Goal: Task Accomplishment & Management: Use online tool/utility

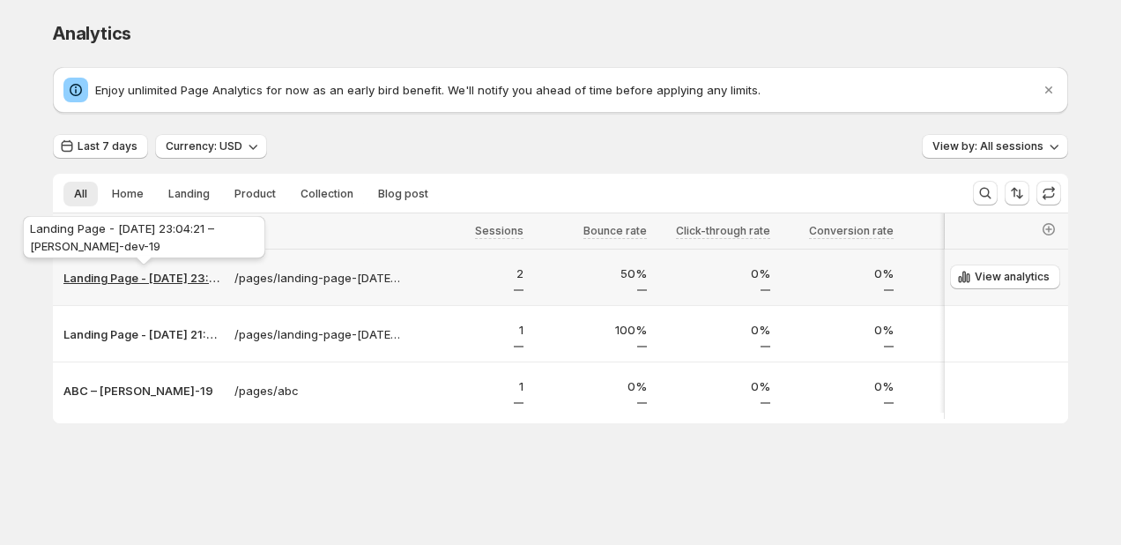
click at [148, 277] on p "Landing Page - [DATE] 23:04:21 – [PERSON_NAME]-dev-19" at bounding box center [143, 278] width 160 height 18
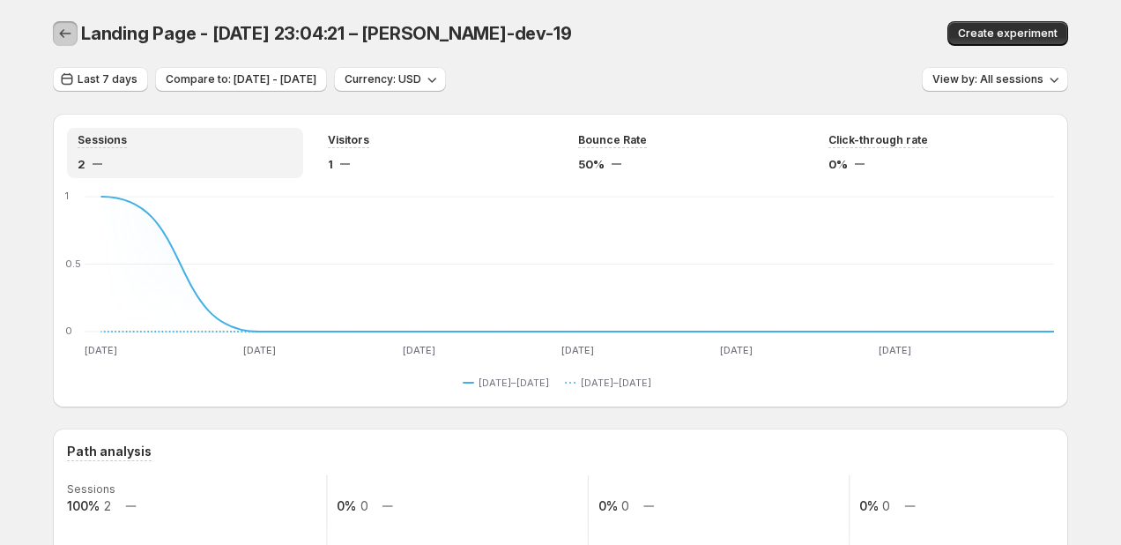
click at [59, 33] on icon "button" at bounding box center [65, 34] width 18 height 18
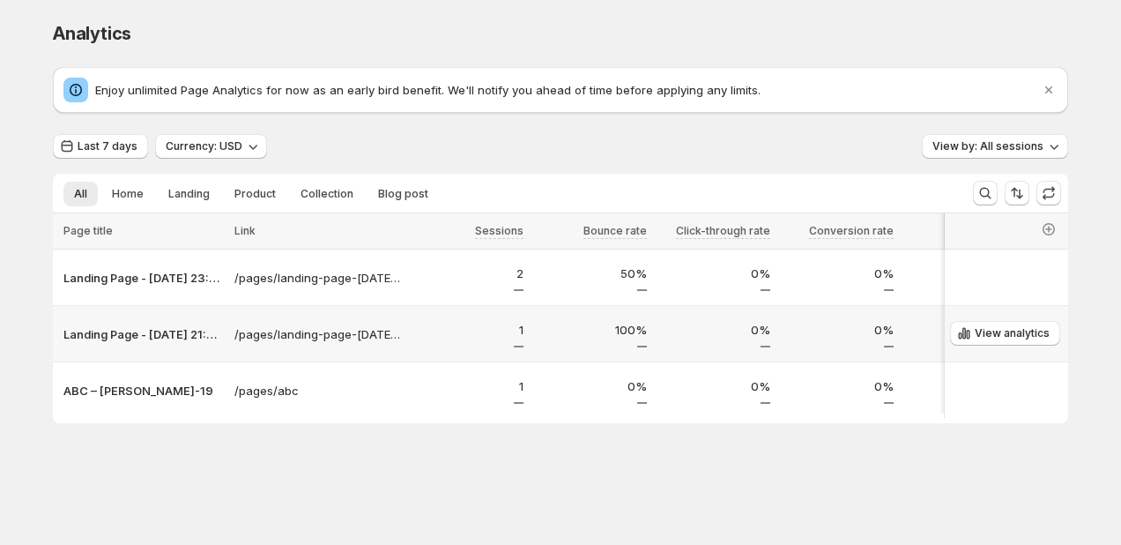
click at [521, 330] on p "1" at bounding box center [467, 330] width 113 height 18
click at [597, 330] on p "100%" at bounding box center [590, 330] width 113 height 18
click at [638, 333] on p "100%" at bounding box center [590, 330] width 113 height 18
click at [738, 333] on p "0%" at bounding box center [713, 330] width 113 height 18
click at [98, 335] on p "Landing Page - [DATE] 21:03:37 – [PERSON_NAME]-dev-19" at bounding box center [143, 334] width 160 height 18
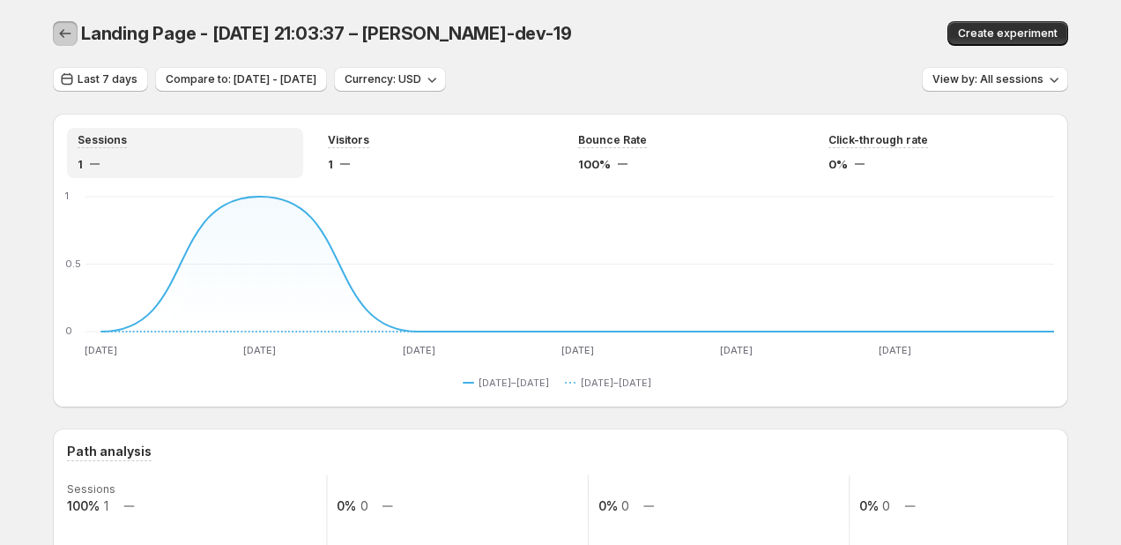
click at [67, 37] on icon "button" at bounding box center [65, 34] width 18 height 18
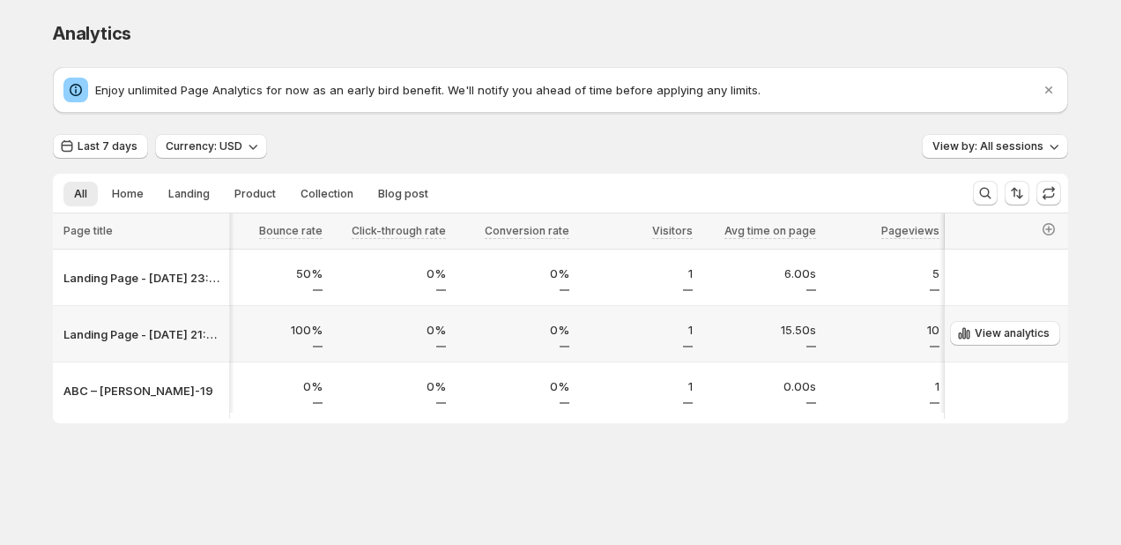
scroll to position [0, 324]
click at [1005, 329] on span "View analytics" at bounding box center [1012, 333] width 75 height 14
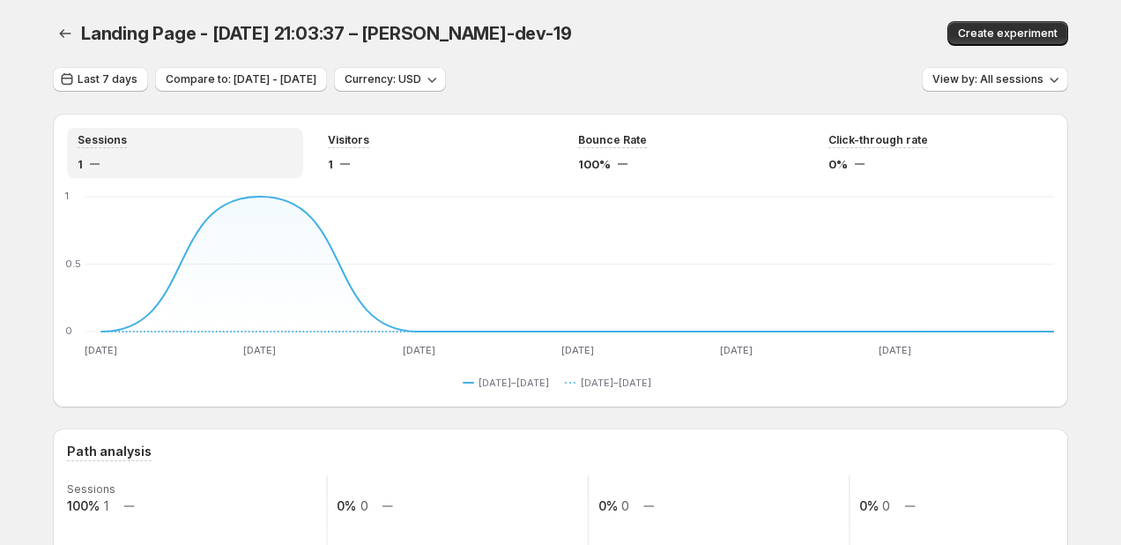
click at [604, 62] on div "Landing Page - Jul 31, 21:03:37 – antony-dev-19. This page is ready Landing Pag…" at bounding box center [560, 33] width 1015 height 67
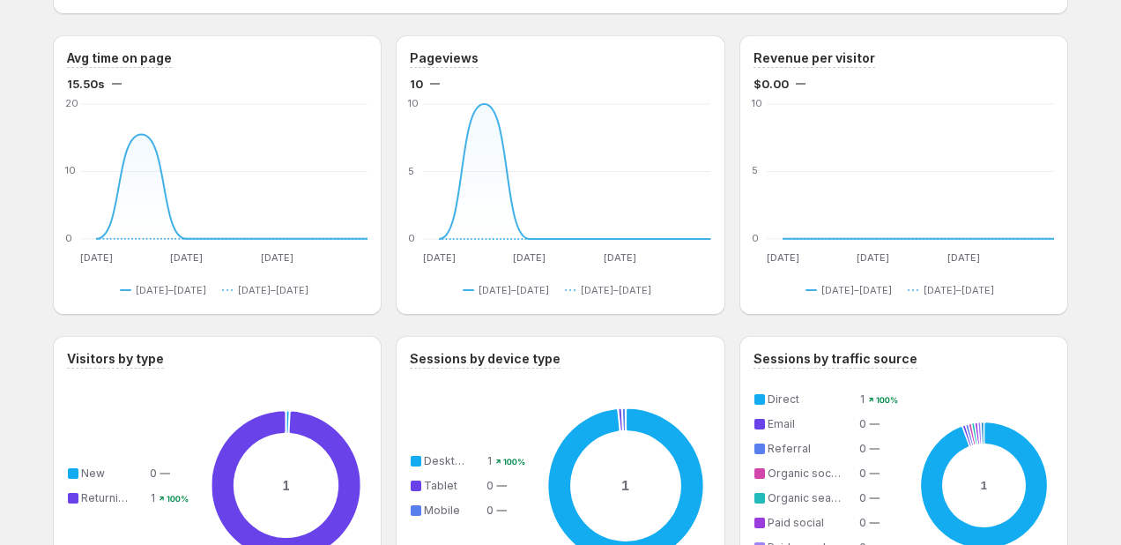
scroll to position [1035, 0]
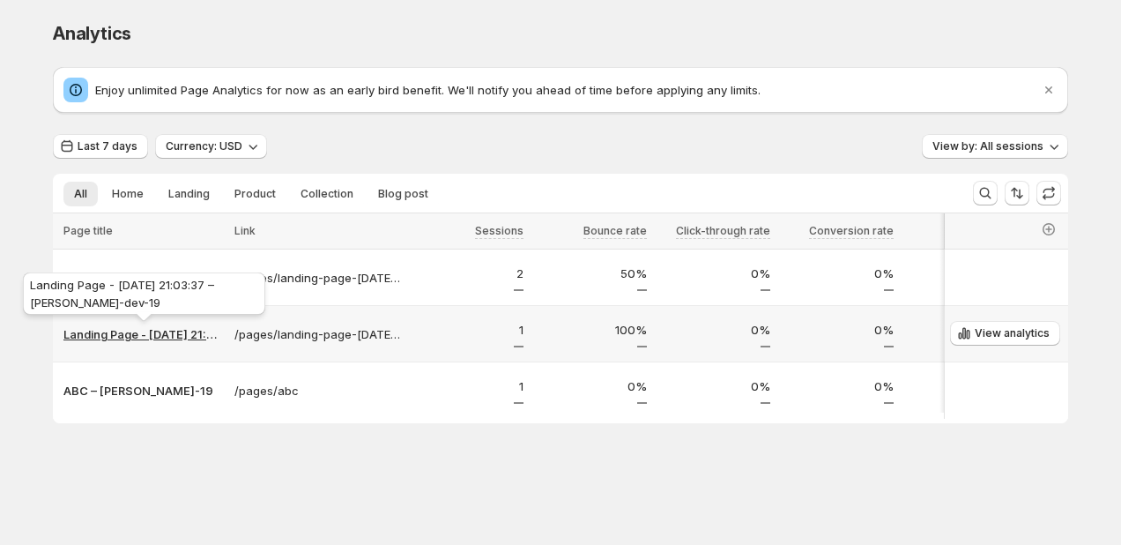
click at [122, 334] on p "Landing Page - [DATE] 21:03:37 – [PERSON_NAME]-dev-19" at bounding box center [143, 334] width 160 height 18
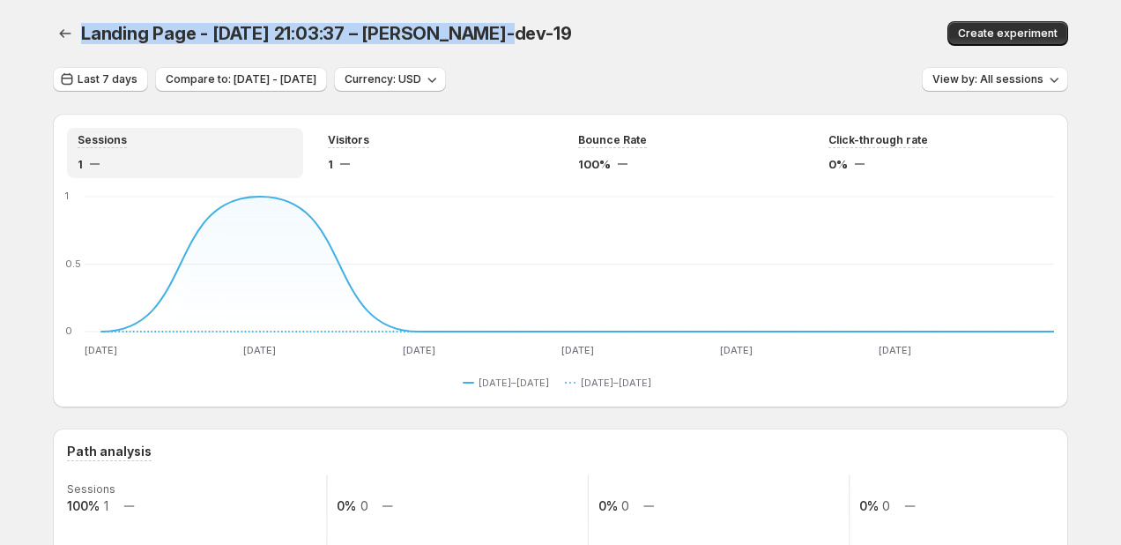
drag, startPoint x: 78, startPoint y: 33, endPoint x: 509, endPoint y: 26, distance: 431.0
click at [506, 26] on div "Landing Page - Jul 31, 21:03:37 – antony-dev-19 Create experiment" at bounding box center [560, 33] width 1015 height 25
click at [509, 26] on div "Landing Page - [DATE] 21:03:37 – [PERSON_NAME]-dev-19" at bounding box center [416, 33] width 671 height 25
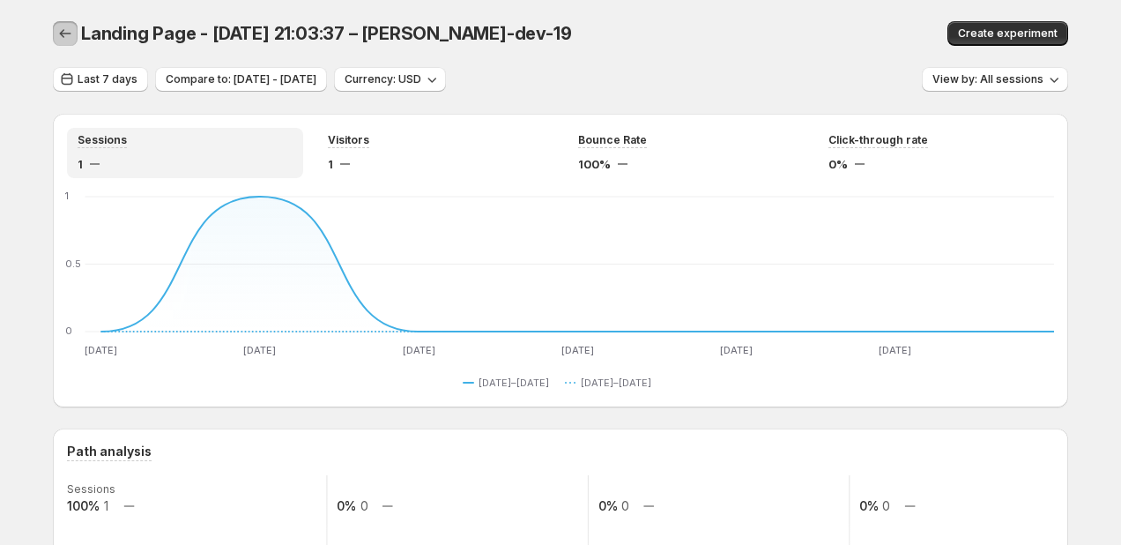
click at [63, 27] on icon "button" at bounding box center [65, 34] width 18 height 18
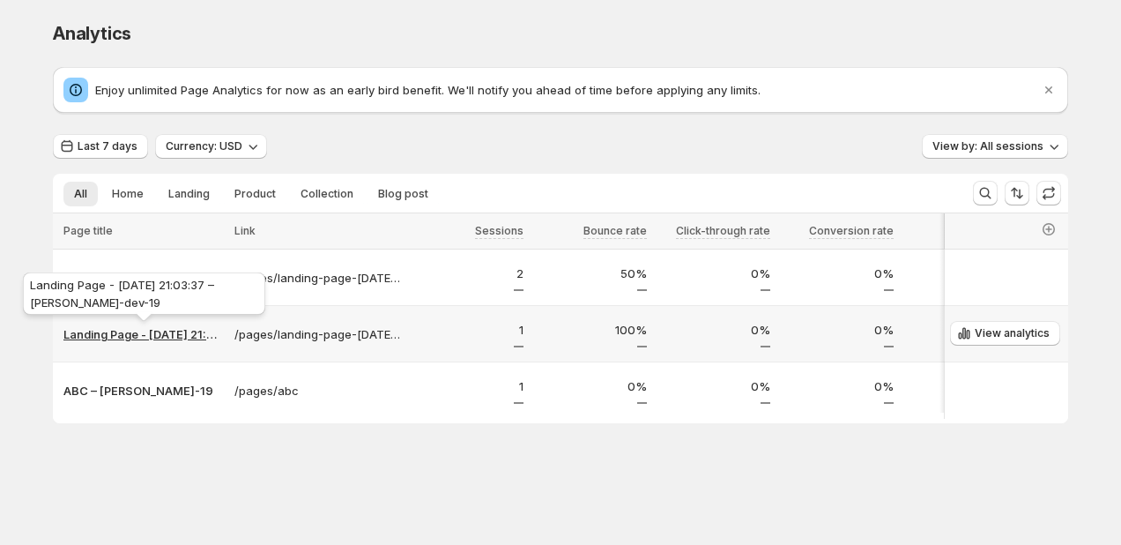
click at [131, 334] on p "Landing Page - [DATE] 21:03:37 – [PERSON_NAME]-dev-19" at bounding box center [143, 334] width 160 height 18
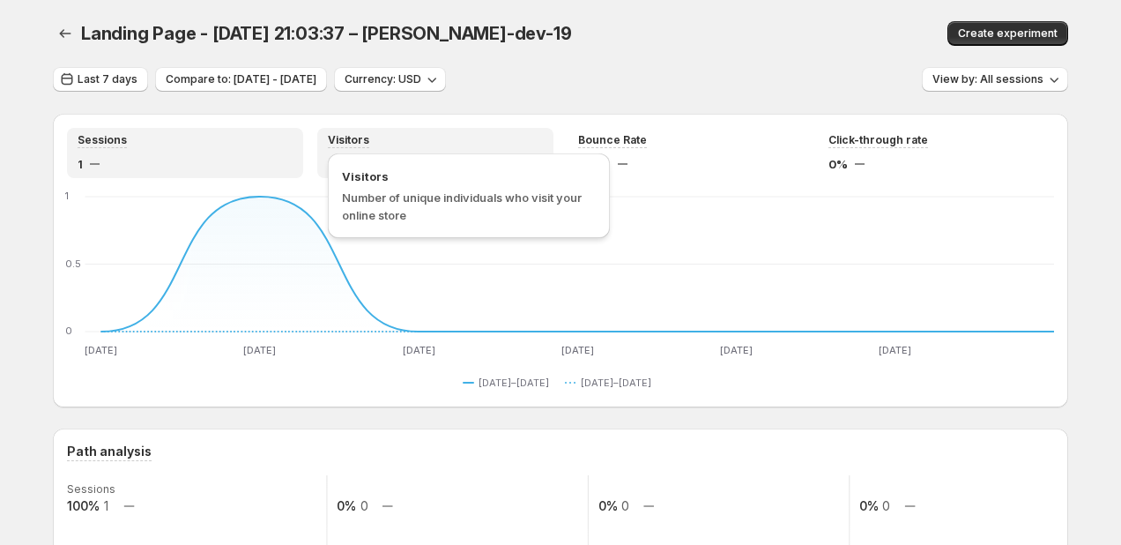
click at [339, 137] on span "Visitors" at bounding box center [348, 140] width 41 height 14
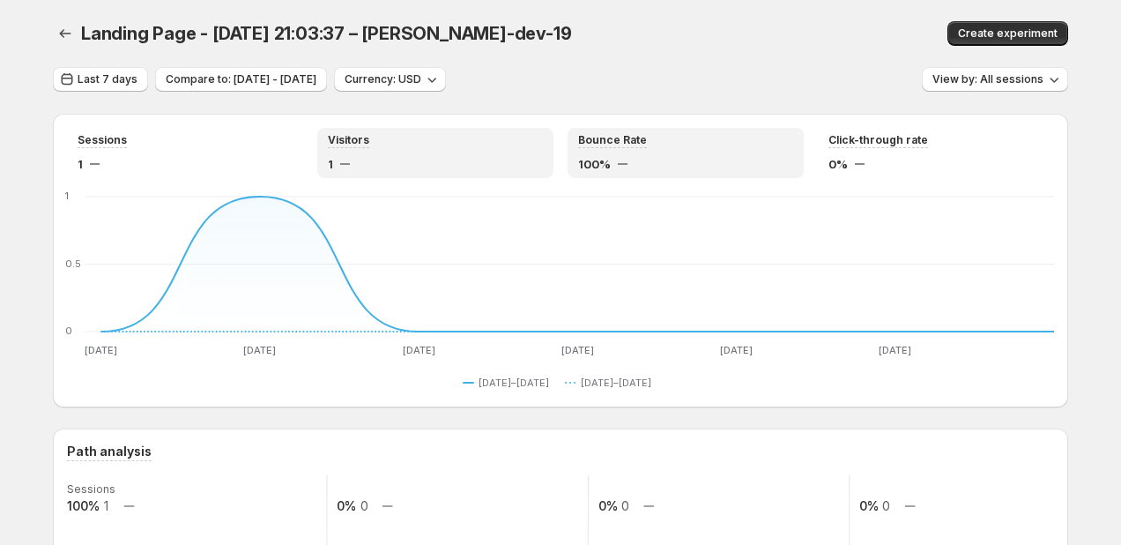
click at [719, 165] on div "100%" at bounding box center [685, 164] width 215 height 18
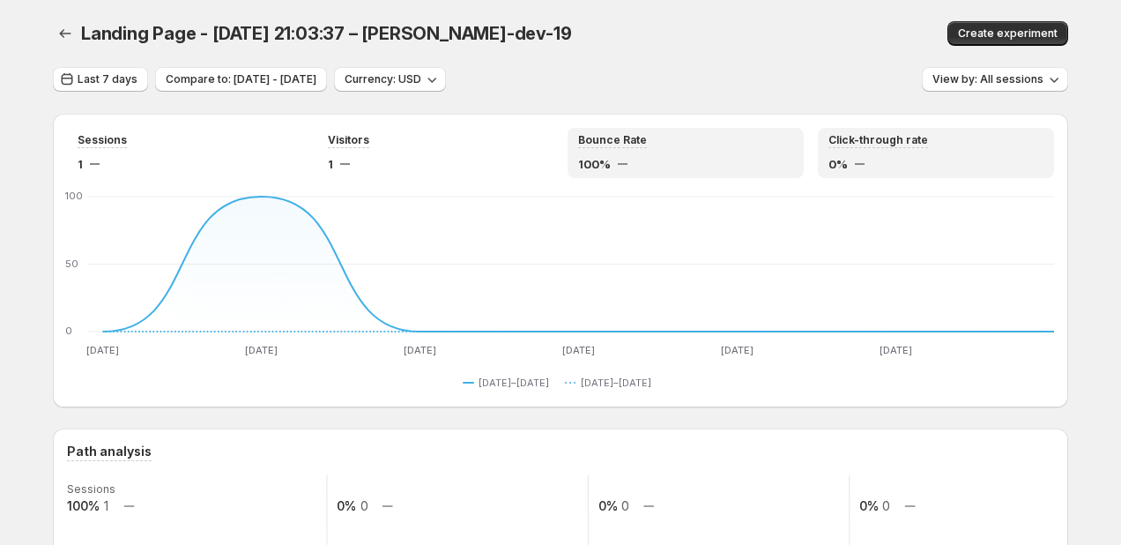
click at [858, 159] on div "0%" at bounding box center [935, 164] width 215 height 18
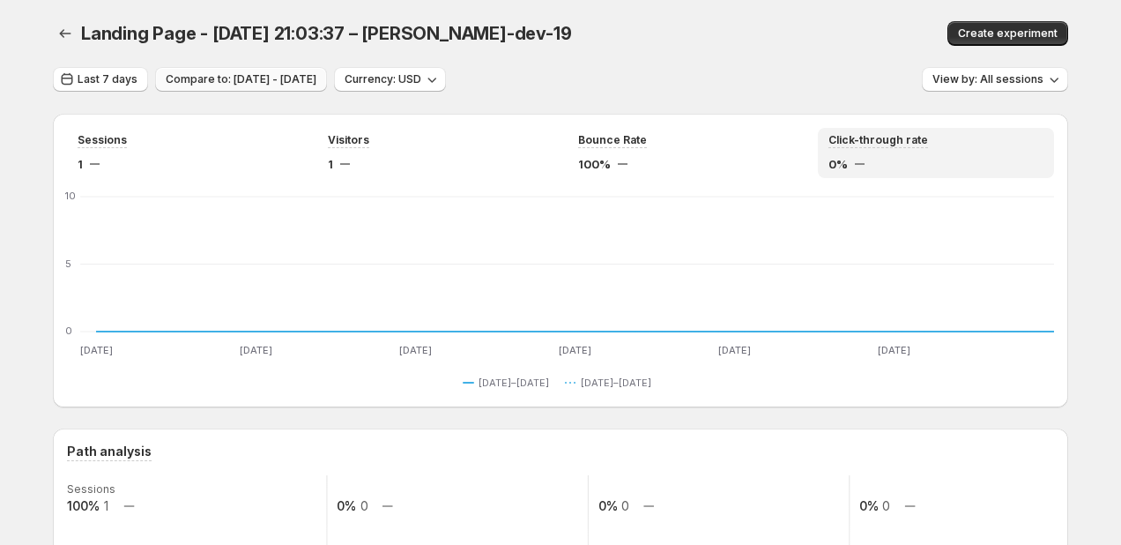
click at [316, 75] on span "Compare to: Jul 22, 2025 - Jul 28, 2025" at bounding box center [241, 79] width 151 height 14
click at [316, 82] on span "Compare to: Jul 22, 2025 - Jul 28, 2025" at bounding box center [241, 79] width 151 height 14
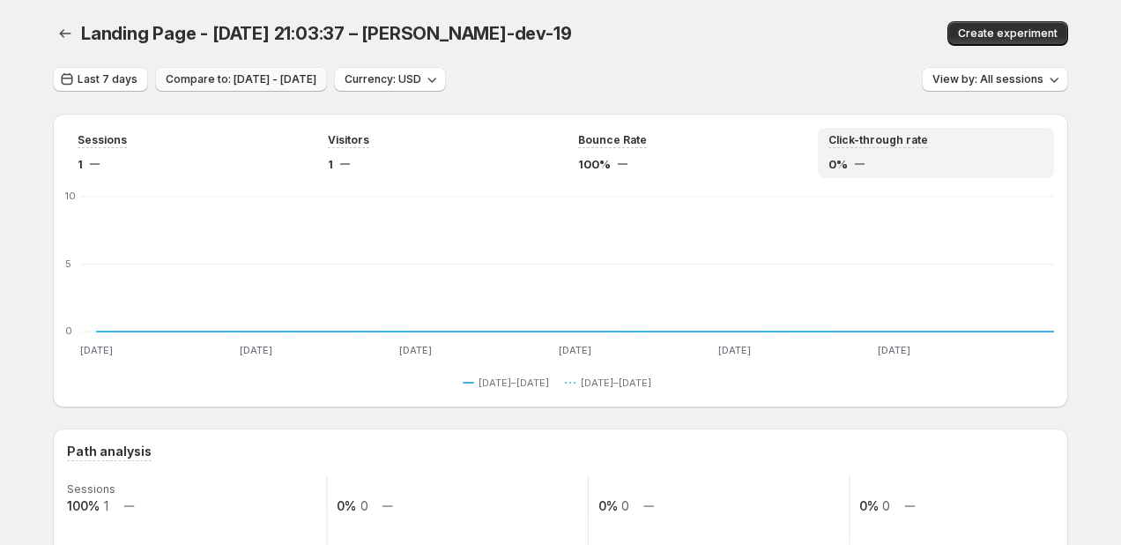
click at [316, 82] on span "Compare to: Jul 22, 2025 - Jul 28, 2025" at bounding box center [241, 79] width 151 height 14
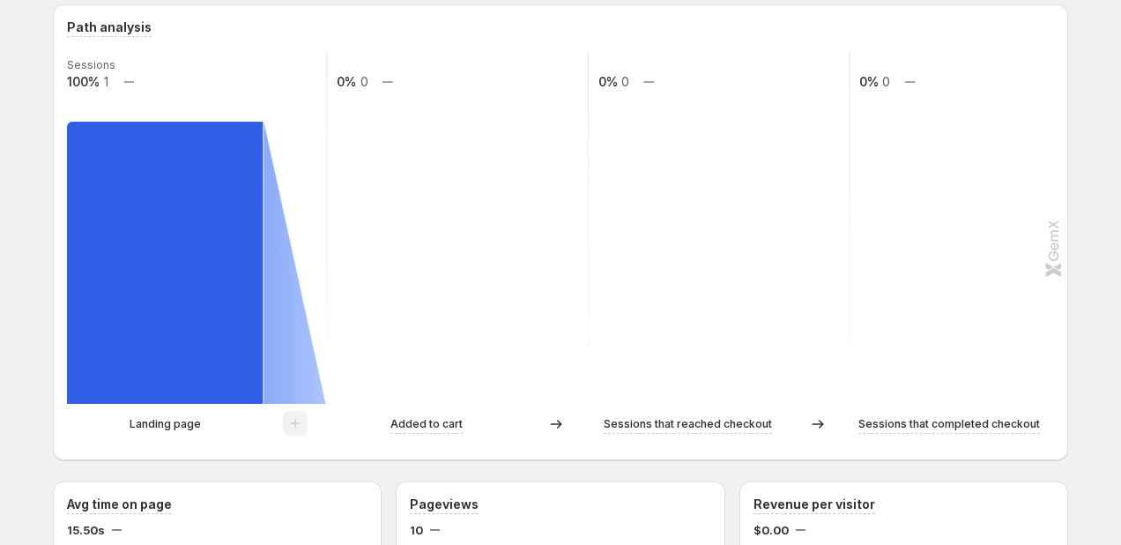
scroll to position [348, 0]
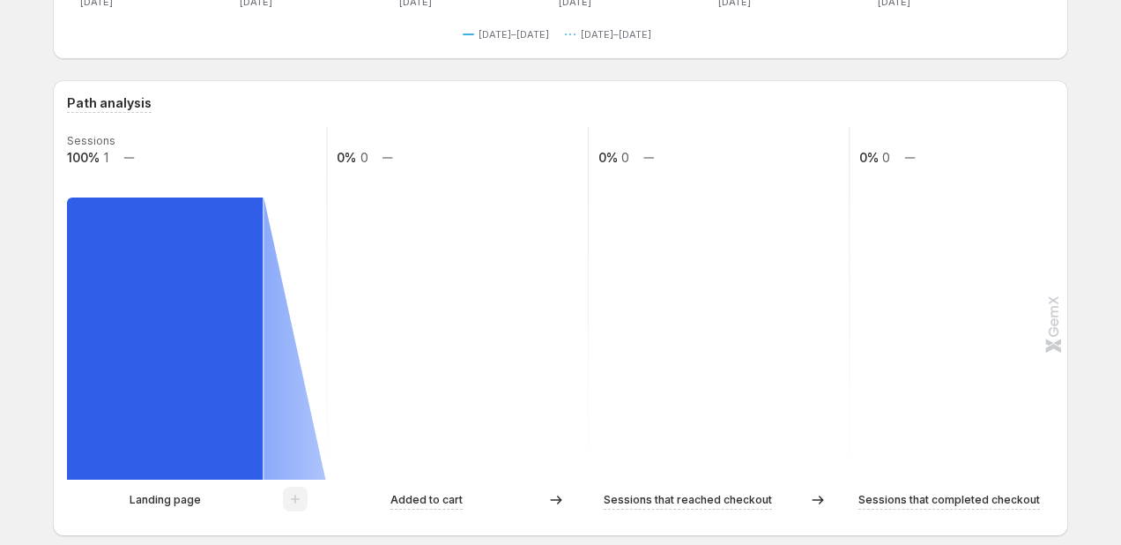
click at [150, 231] on rect at bounding box center [165, 338] width 196 height 282
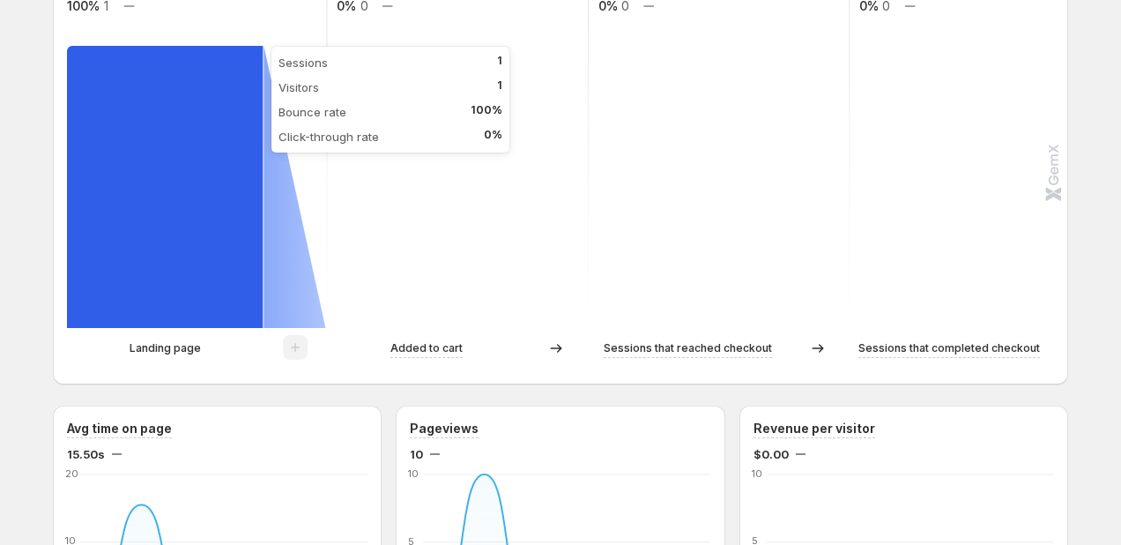
scroll to position [542, 0]
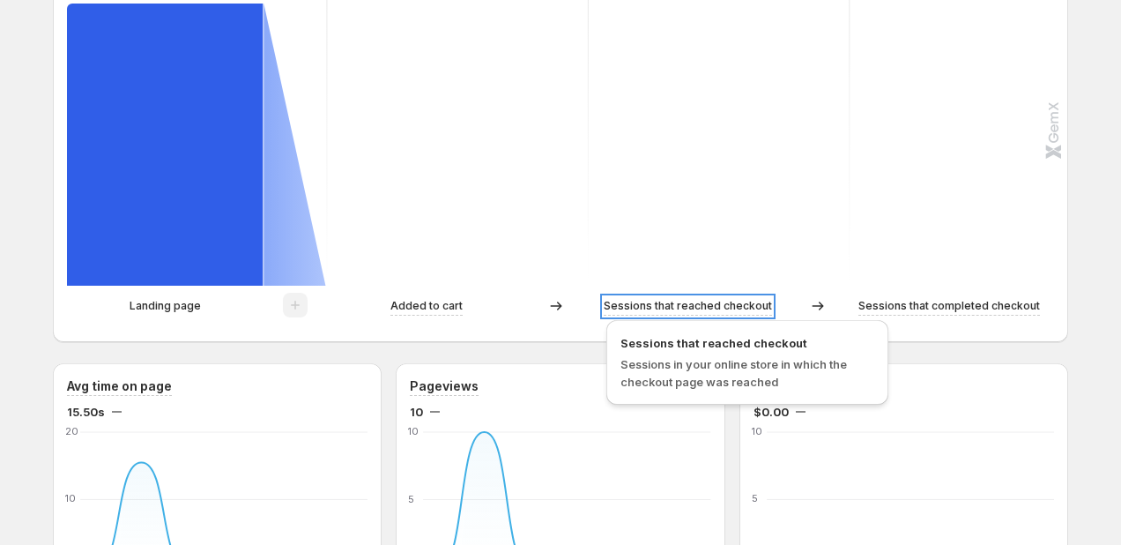
click at [649, 302] on p "Sessions that reached checkout" at bounding box center [688, 306] width 168 height 18
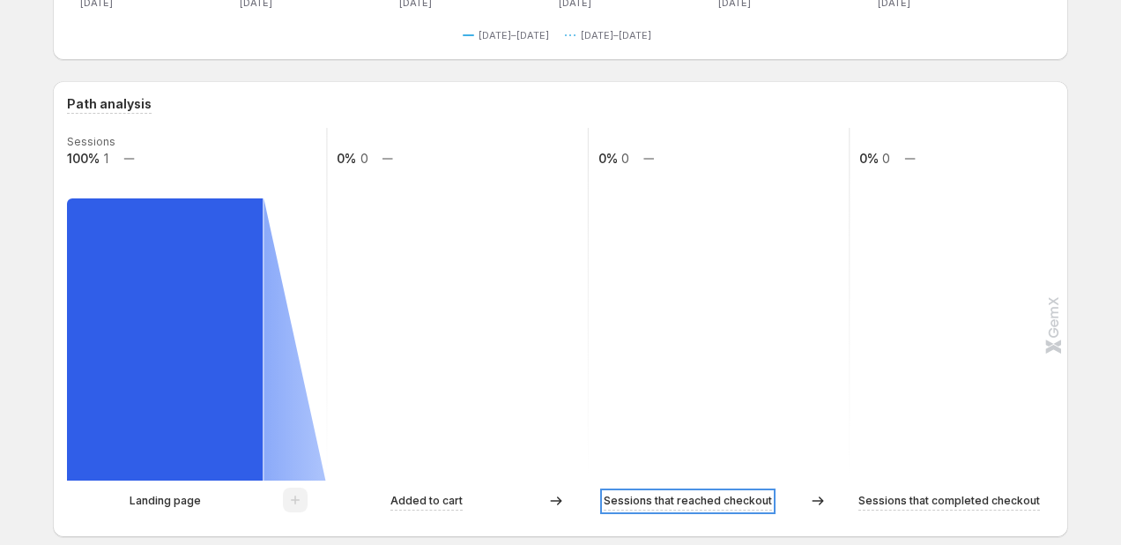
scroll to position [302, 0]
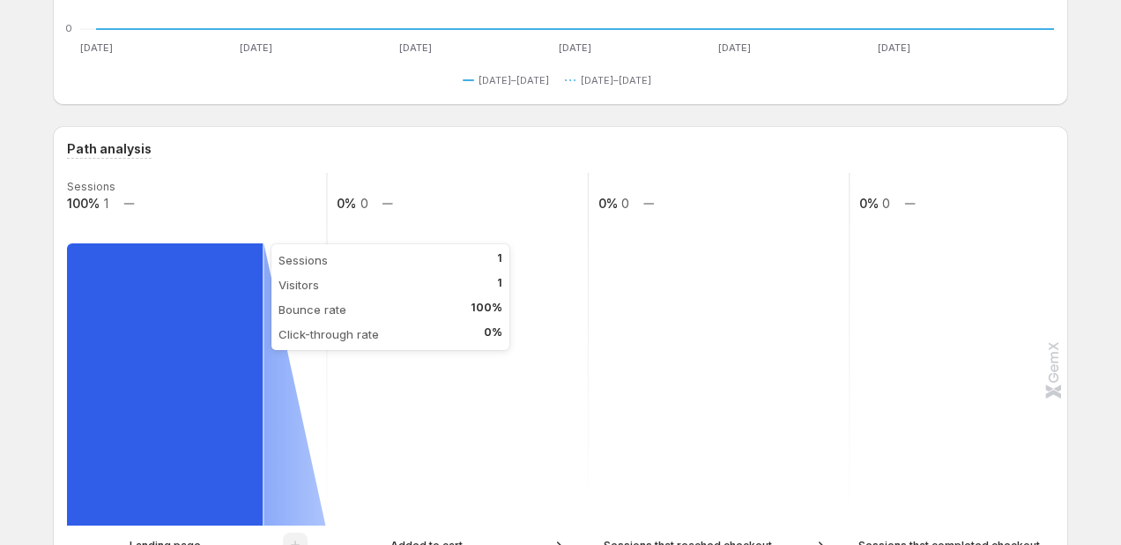
click at [154, 343] on rect at bounding box center [165, 384] width 196 height 282
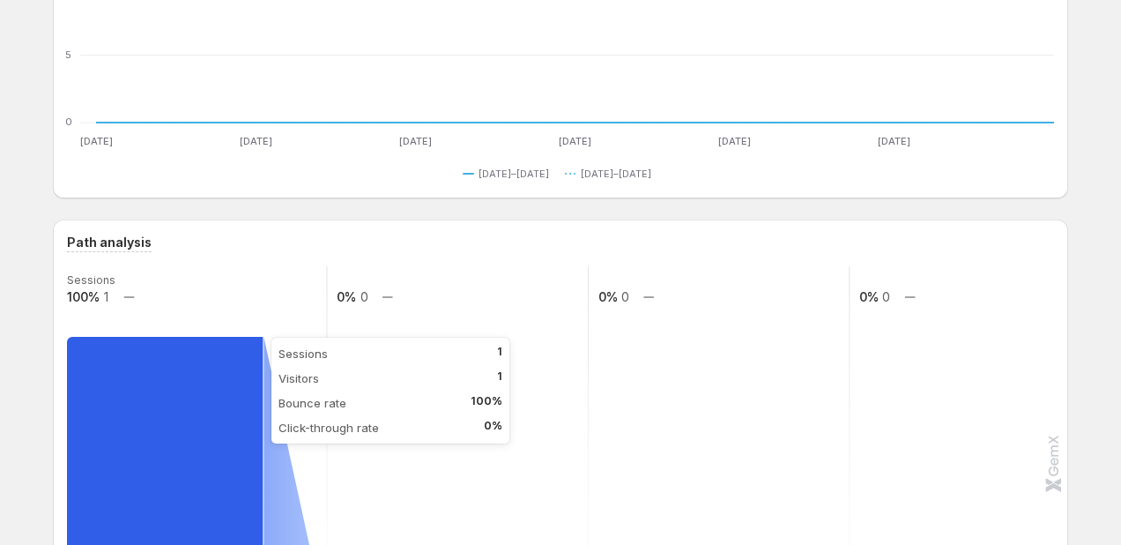
scroll to position [0, 0]
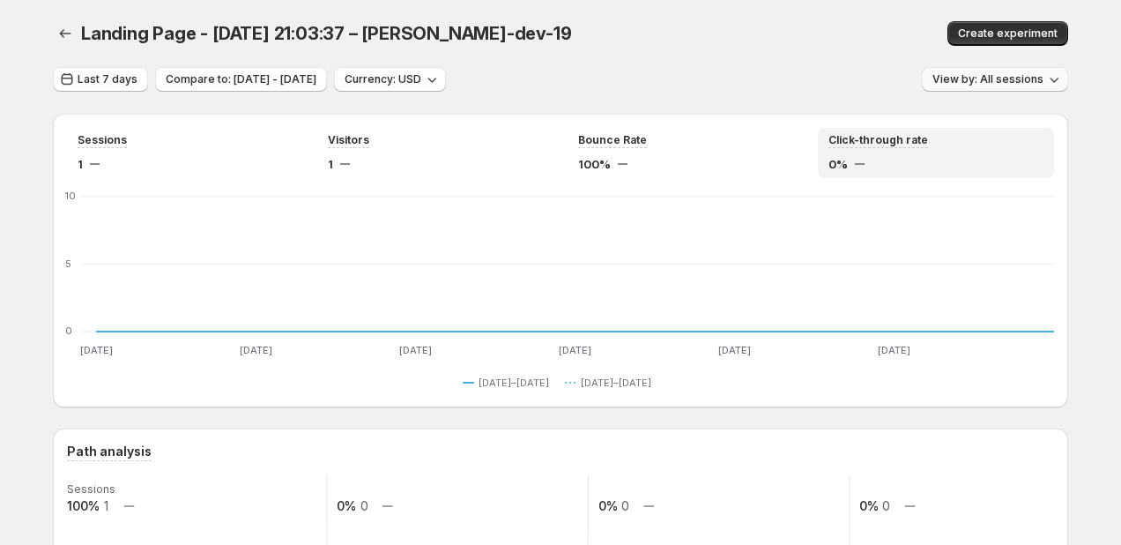
click at [1033, 82] on span "View by: All sessions" at bounding box center [987, 79] width 111 height 14
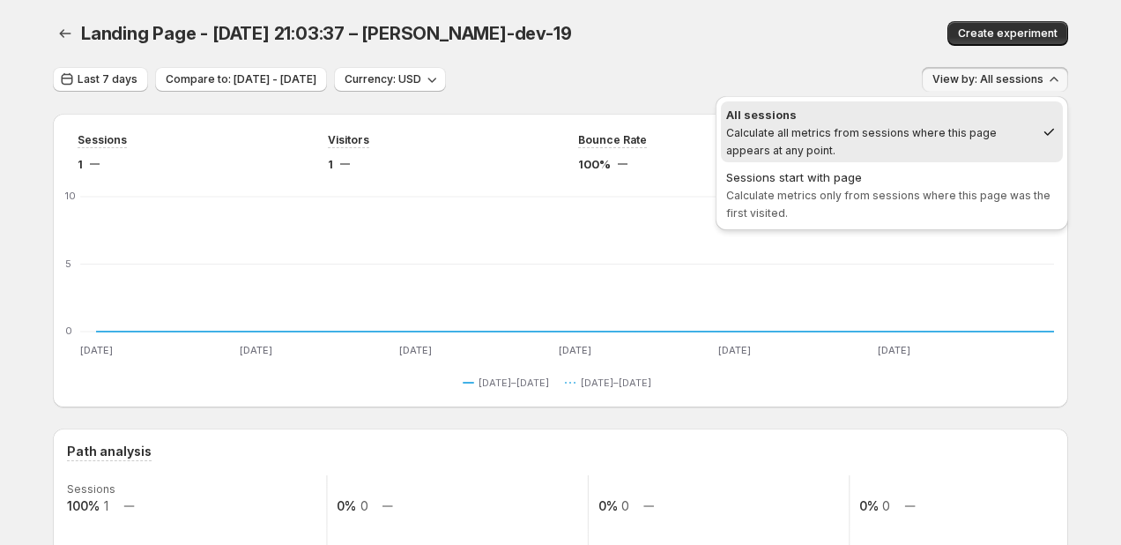
click at [825, 55] on div "Landing Page - Jul 31, 21:03:37 – antony-dev-19. This page is ready Landing Pag…" at bounding box center [560, 33] width 1015 height 67
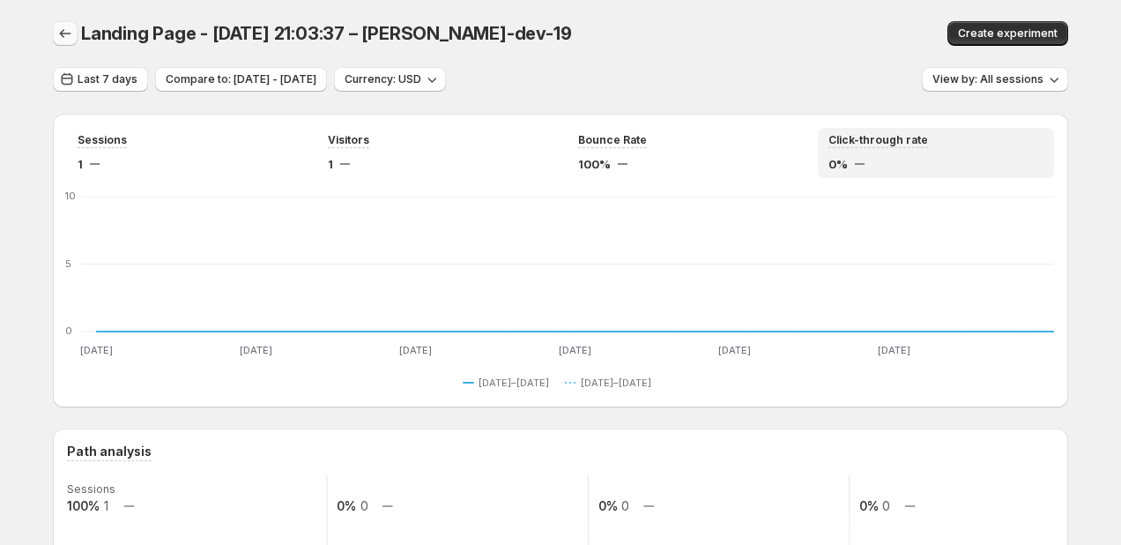
click at [60, 34] on icon "button" at bounding box center [65, 34] width 18 height 18
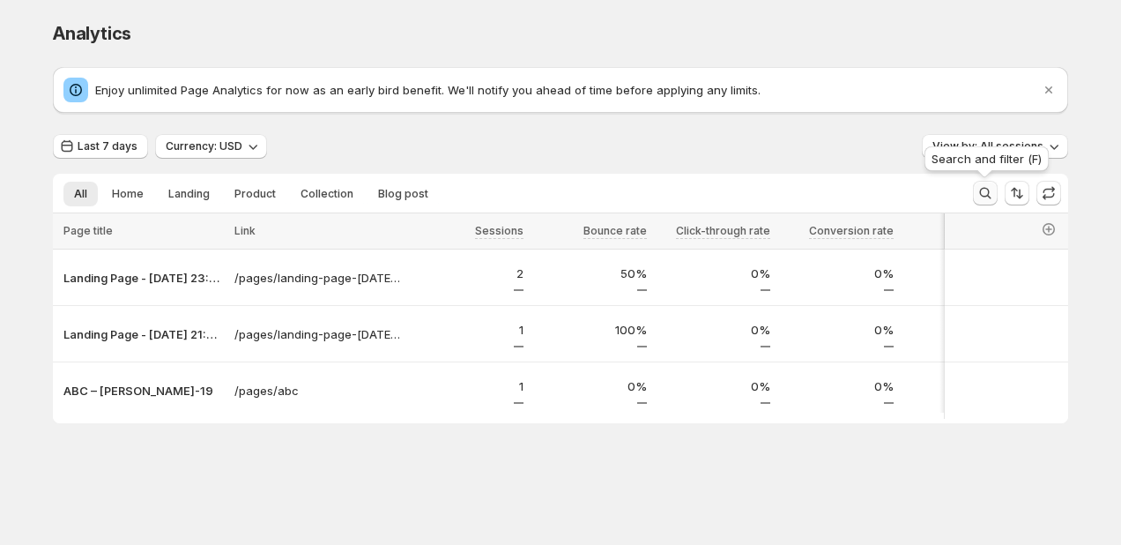
click at [984, 186] on icon "Search and filter results" at bounding box center [985, 193] width 18 height 18
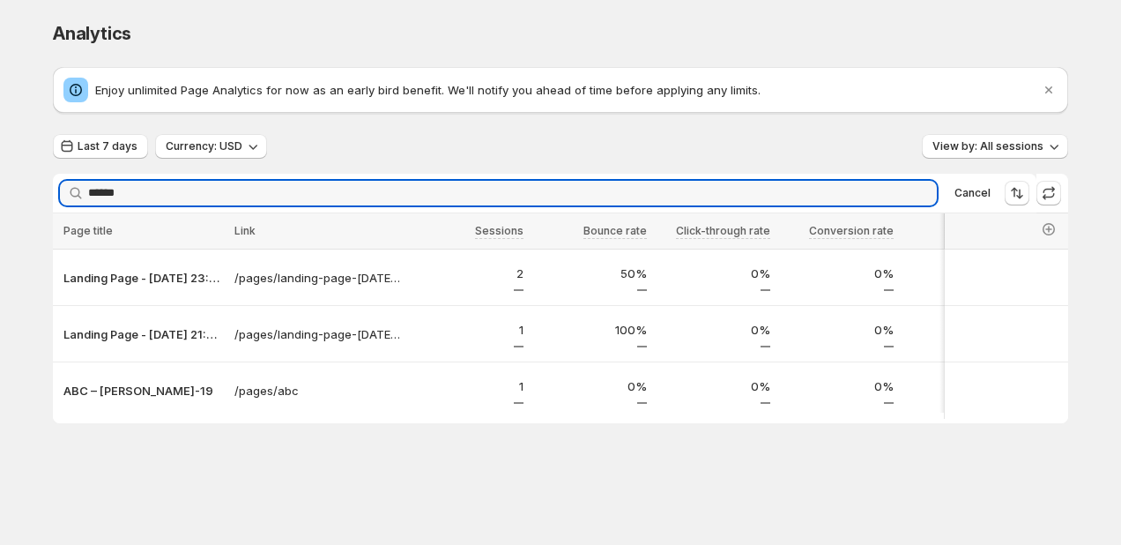
type input "******"
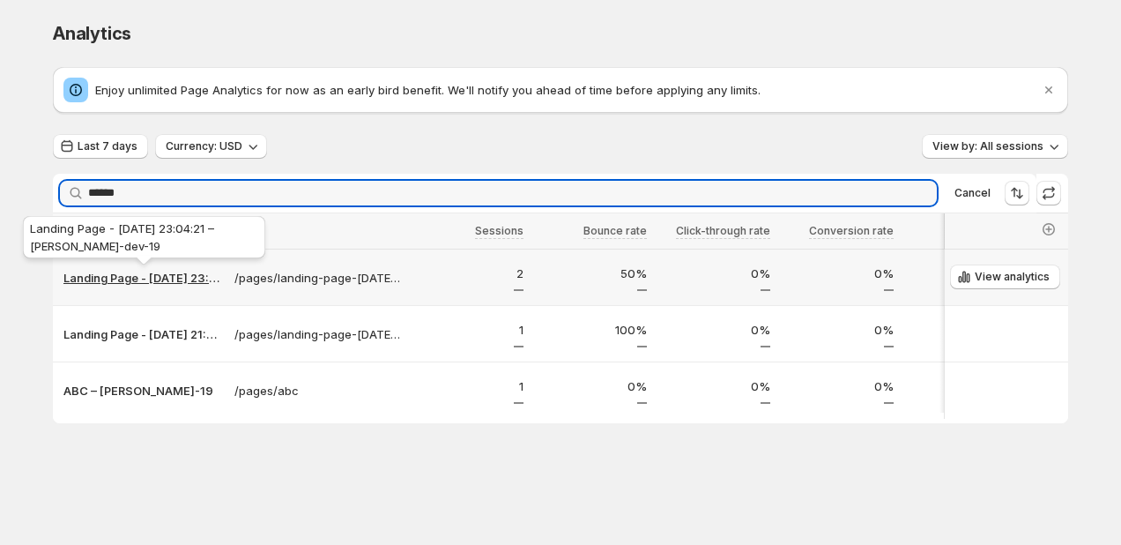
click at [189, 279] on p "Landing Page - [DATE] 23:04:21 – [PERSON_NAME]-dev-19" at bounding box center [143, 278] width 160 height 18
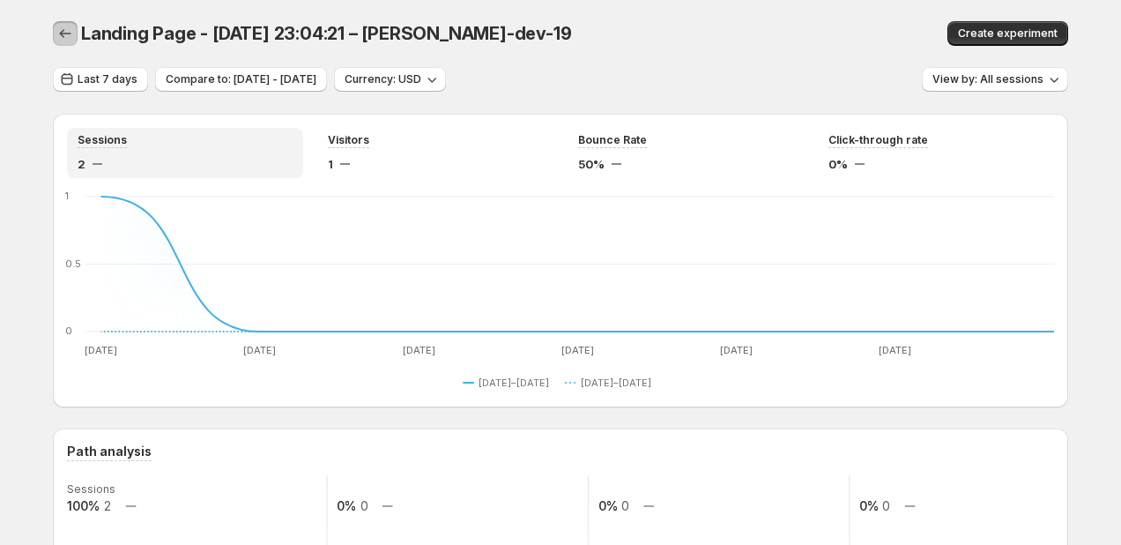
click at [56, 29] on icon "button" at bounding box center [65, 34] width 18 height 18
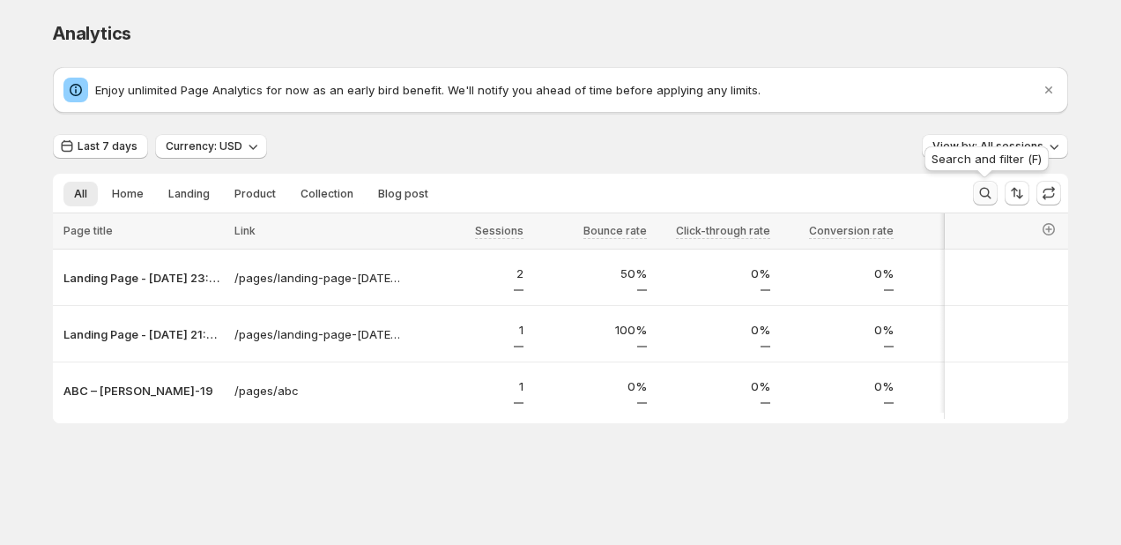
click at [991, 185] on icon "Search and filter results" at bounding box center [985, 193] width 18 height 18
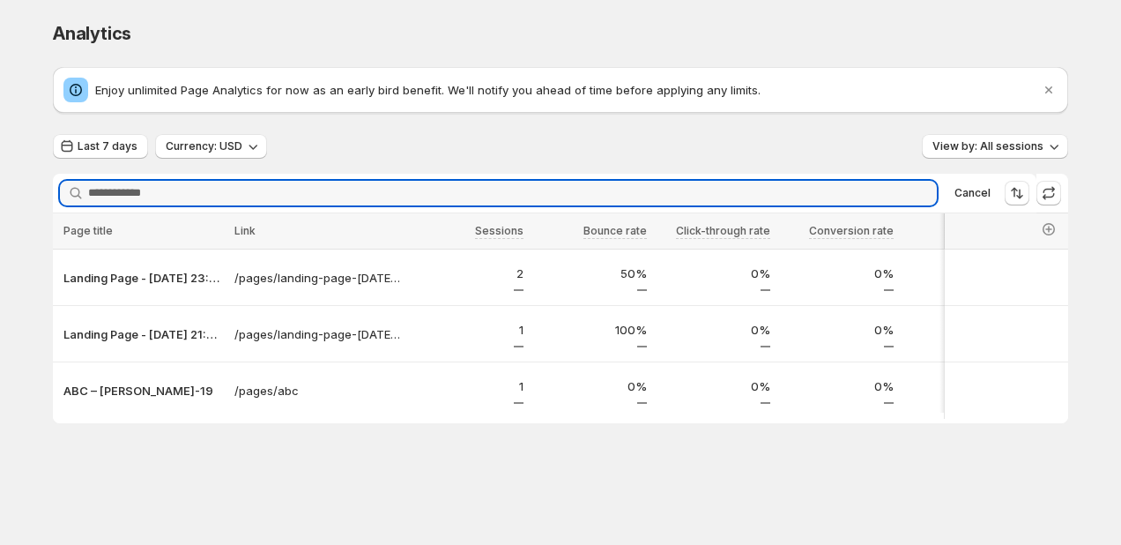
type input "*"
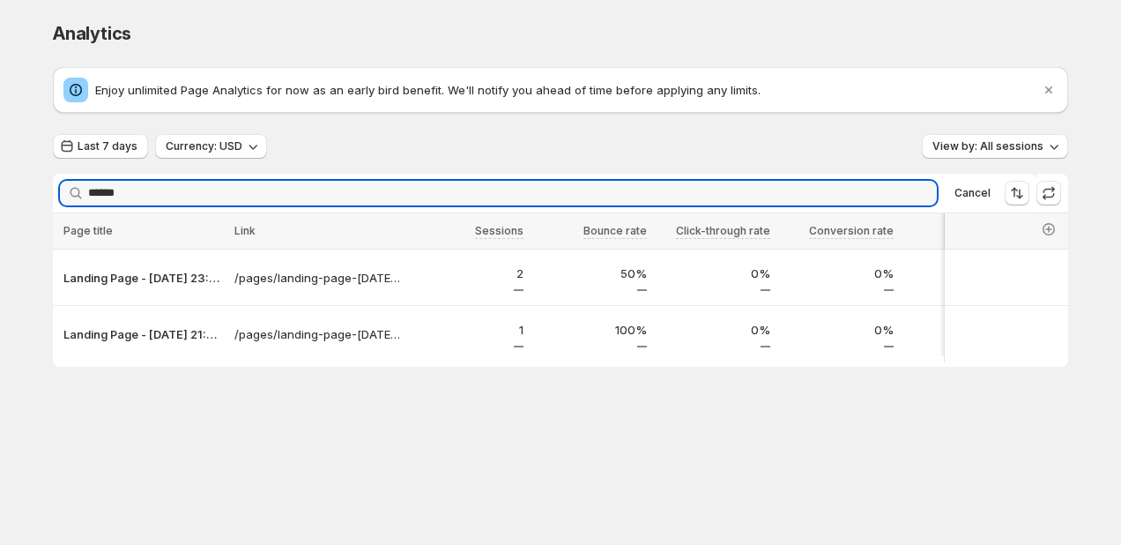
type input "*******"
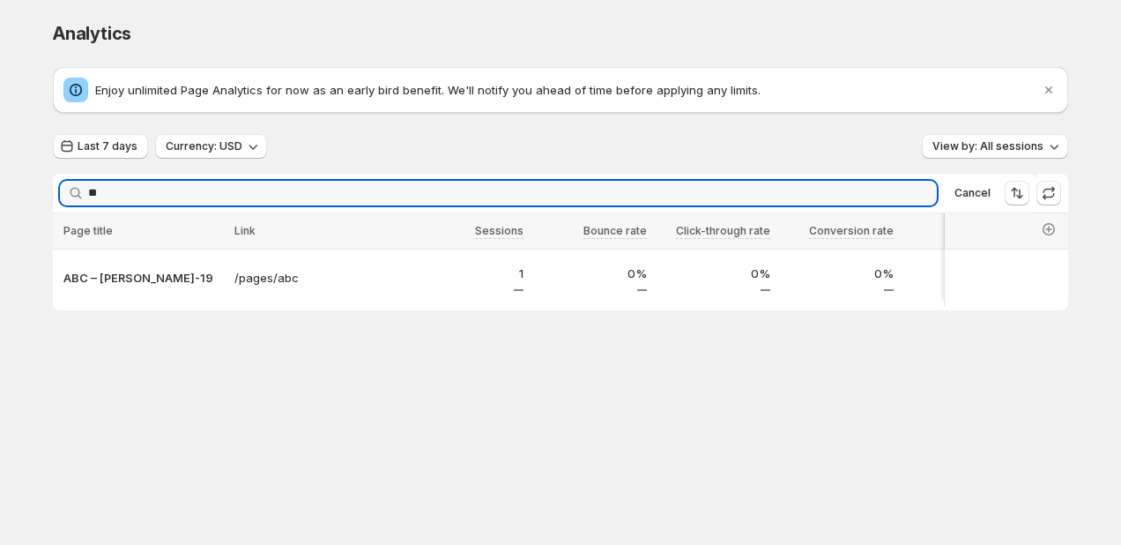
type input "***"
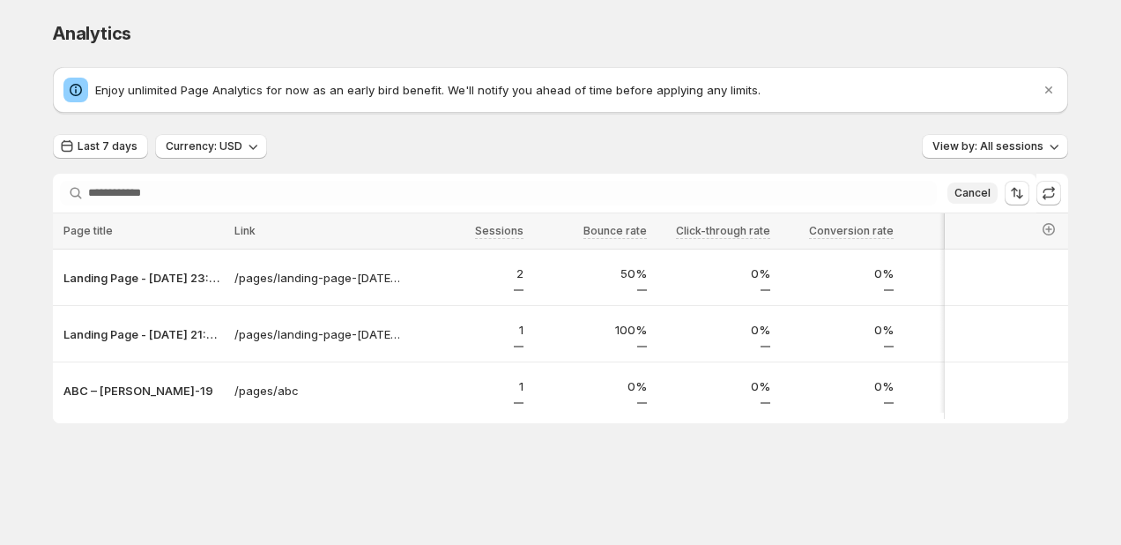
click at [975, 194] on span "Cancel" at bounding box center [972, 193] width 36 height 14
click at [892, 160] on div "Last 7 days Currency: USD View by: All sessions All Home Landing Product Collec…" at bounding box center [560, 278] width 1015 height 289
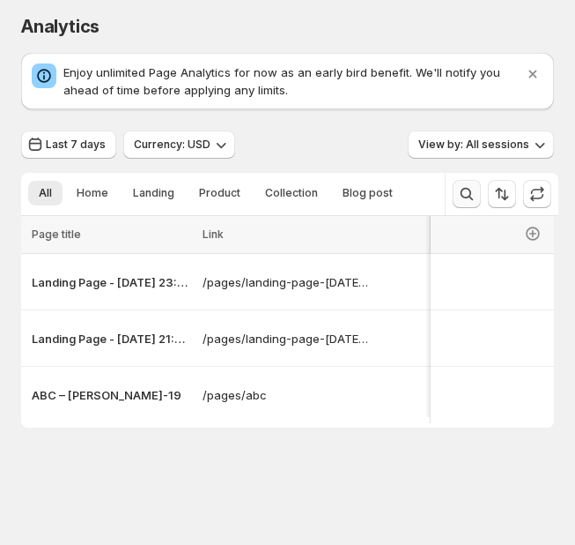
click at [465, 195] on icon "Search and filter results" at bounding box center [467, 194] width 12 height 12
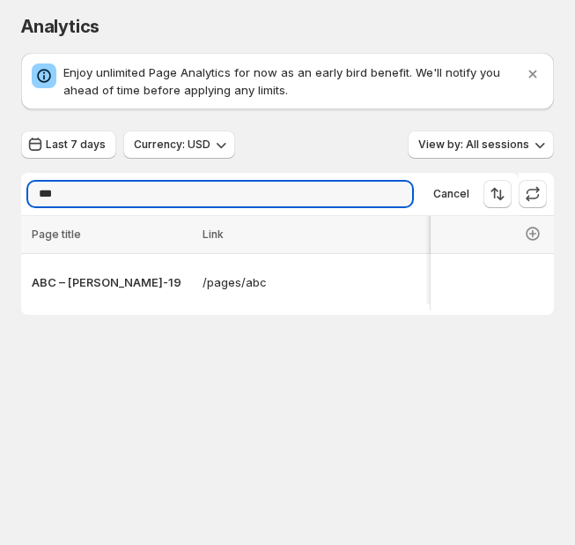
type input "***"
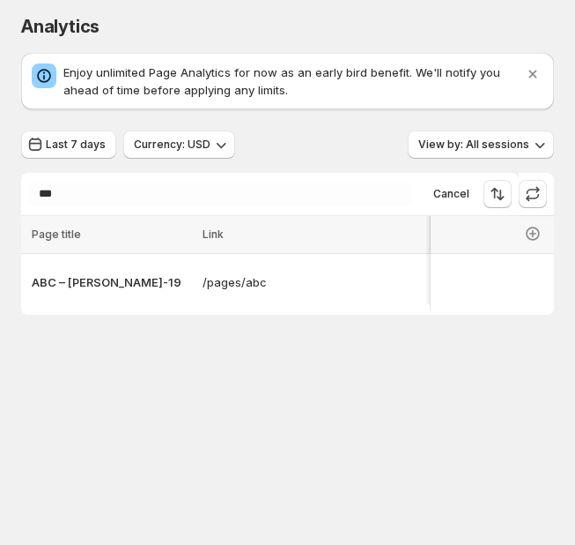
drag, startPoint x: 575, startPoint y: 161, endPoint x: 727, endPoint y: 161, distance: 152.4
click at [575, 161] on html "Analytics. This page is ready Analytics Enjoy unlimited Page Analytics for now …" at bounding box center [287, 272] width 575 height 545
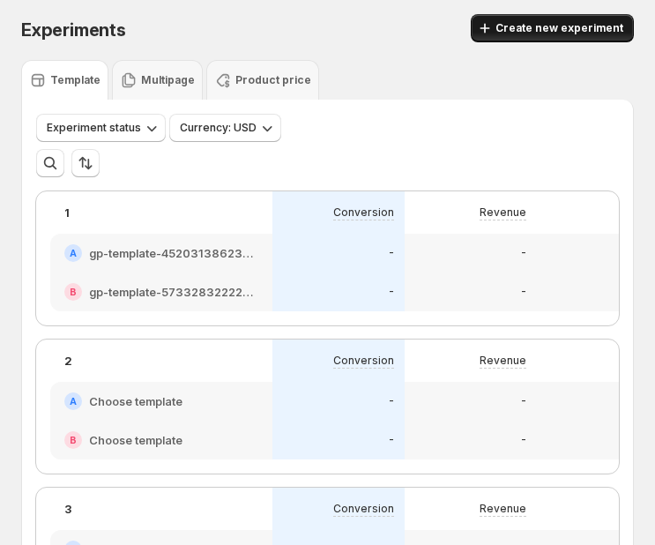
click at [555, 33] on span "Create new experiment" at bounding box center [559, 28] width 128 height 14
click at [525, 31] on span "Create new experiment" at bounding box center [559, 28] width 128 height 14
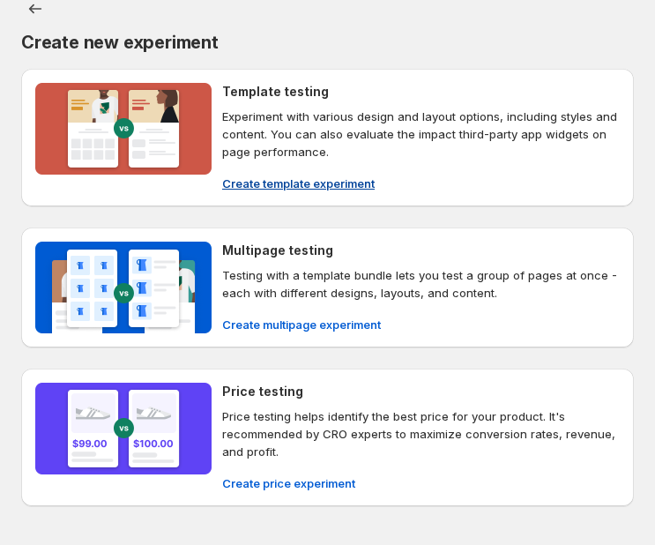
scroll to position [2, 0]
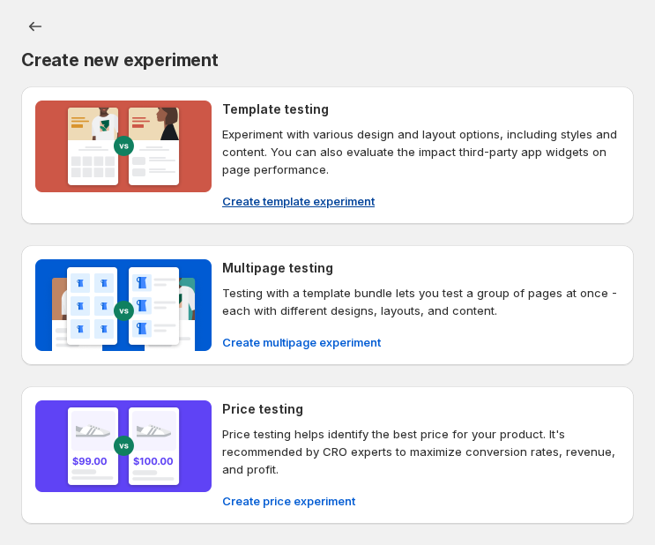
click at [299, 145] on p "Experiment with various design and layout options, including styles and content…" at bounding box center [420, 151] width 397 height 53
click at [278, 206] on span "Create template experiment" at bounding box center [298, 201] width 152 height 18
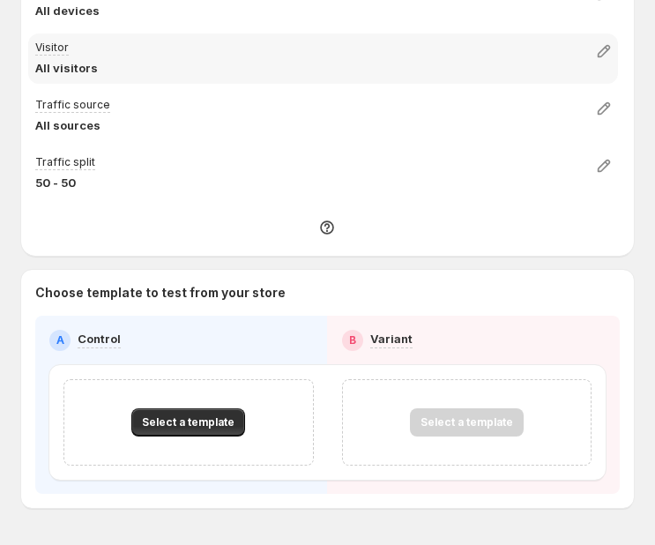
scroll to position [238, 0]
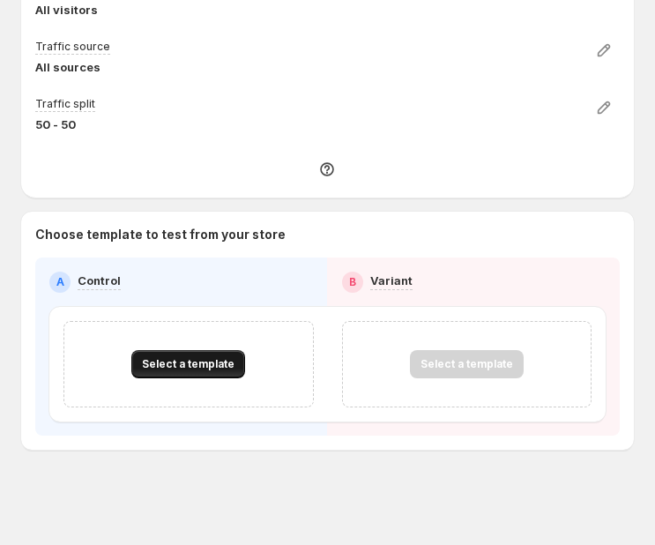
click at [199, 371] on button "Select a template" at bounding box center [188, 364] width 114 height 28
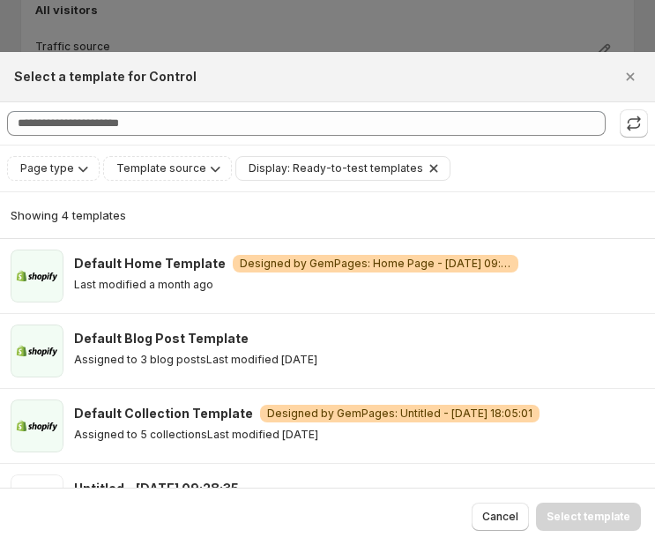
scroll to position [49, 0]
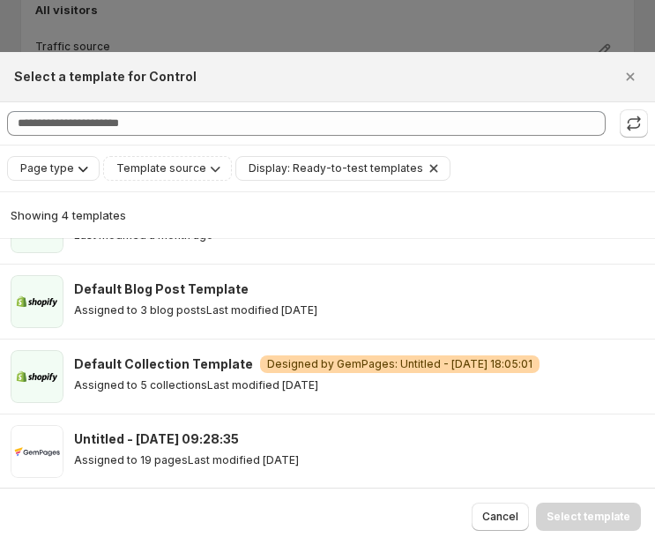
click at [76, 172] on icon "Page type" at bounding box center [83, 168] width 18 height 18
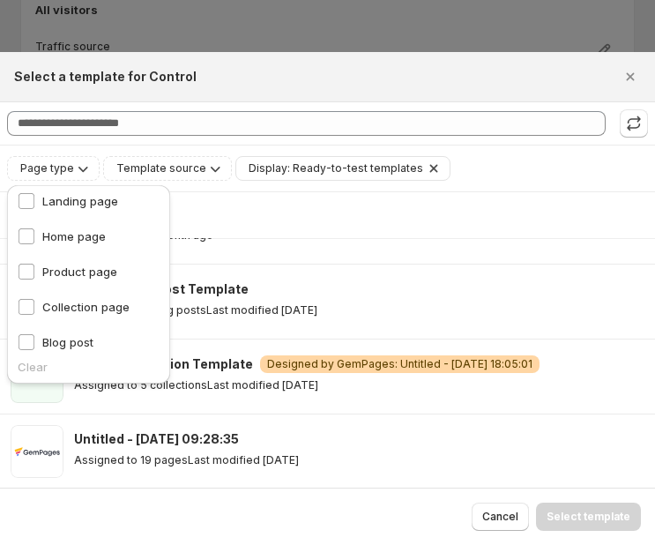
click at [236, 193] on div "Showing 4 templates" at bounding box center [328, 215] width 634 height 46
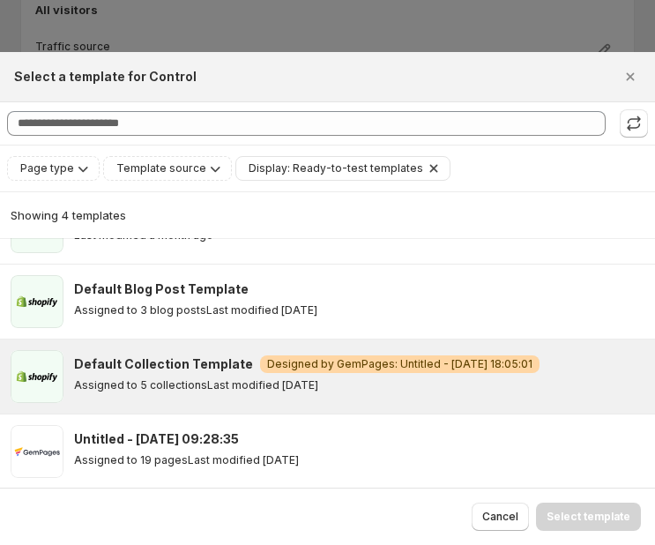
scroll to position [0, 0]
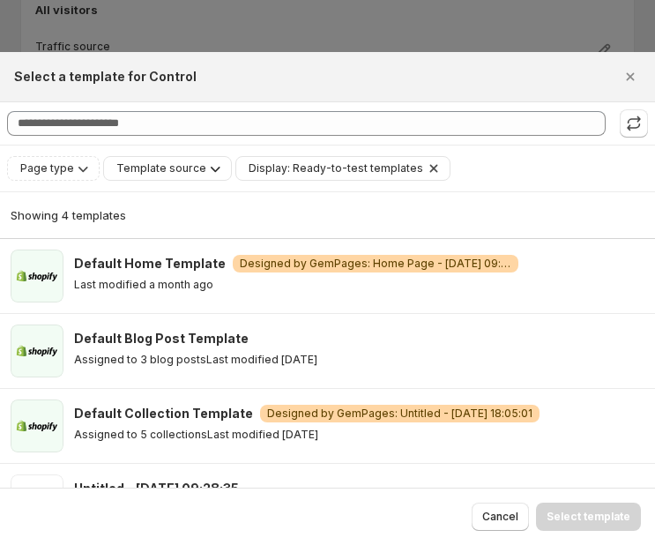
click at [190, 173] on span "Template source" at bounding box center [161, 168] width 90 height 14
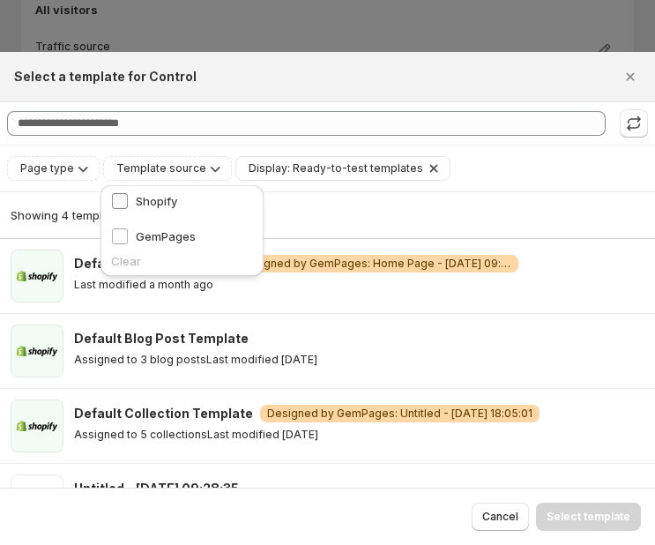
click at [167, 199] on span "Shopify" at bounding box center [156, 201] width 41 height 14
click at [169, 194] on span "Shopify" at bounding box center [156, 201] width 41 height 14
click at [469, 157] on div "Page type Template source Display: Ready-to-test templates Clear all" at bounding box center [327, 168] width 641 height 25
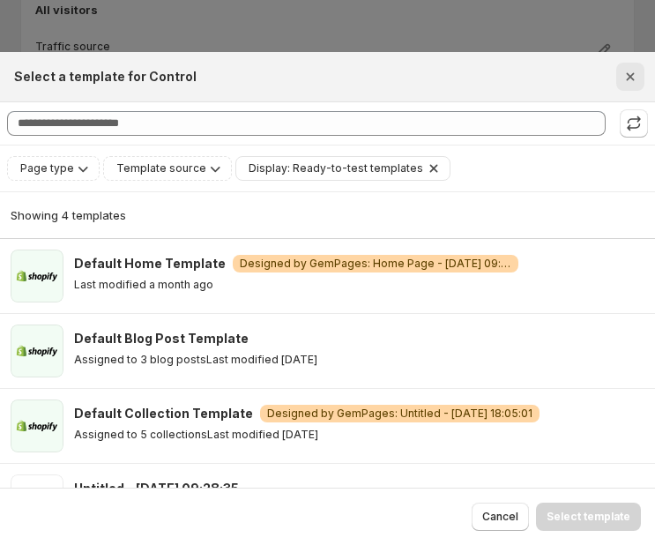
click at [575, 85] on button "Close" at bounding box center [630, 77] width 28 height 28
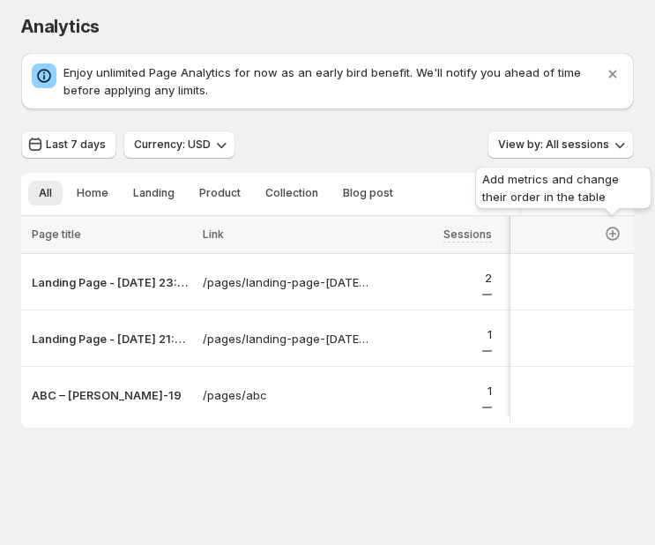
click at [575, 187] on div "Add metrics and change their order in the table" at bounding box center [562, 191] width 183 height 56
click at [440, 165] on div "Last 7 days Currency: USD View by: All sessions All Home Landing Product Collec…" at bounding box center [327, 278] width 612 height 297
click at [575, 191] on icon "Sort the results" at bounding box center [579, 194] width 7 height 11
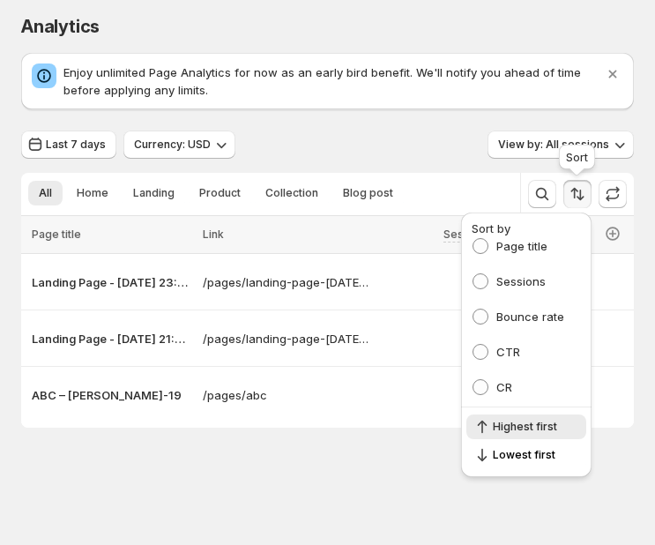
click at [575, 191] on icon "Sort the results" at bounding box center [579, 194] width 7 height 11
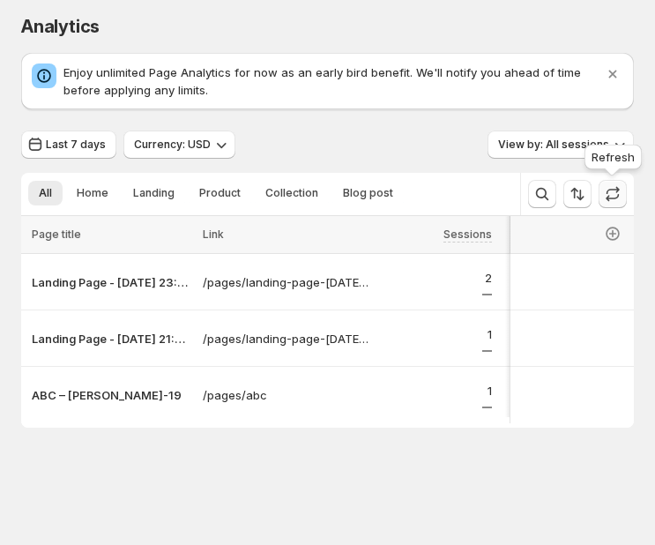
click at [575, 192] on icon "button" at bounding box center [613, 194] width 18 height 18
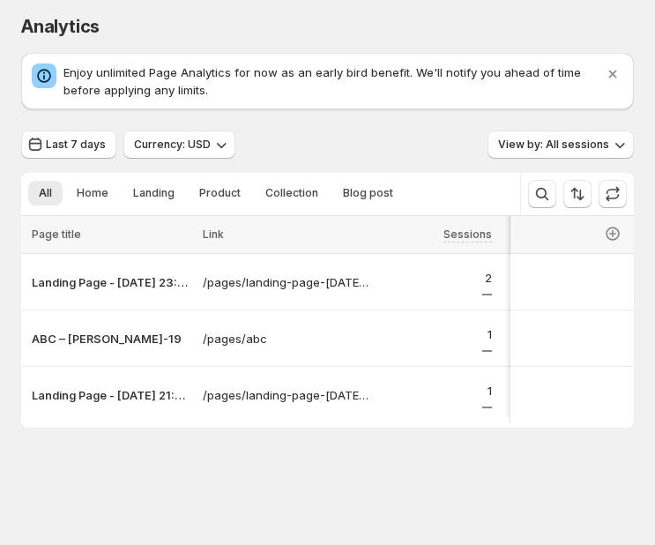
click at [408, 146] on div "Last 7 days Currency: USD View by: All sessions" at bounding box center [327, 144] width 612 height 28
click at [48, 140] on span "Last 7 days" at bounding box center [76, 144] width 60 height 14
select select "**********"
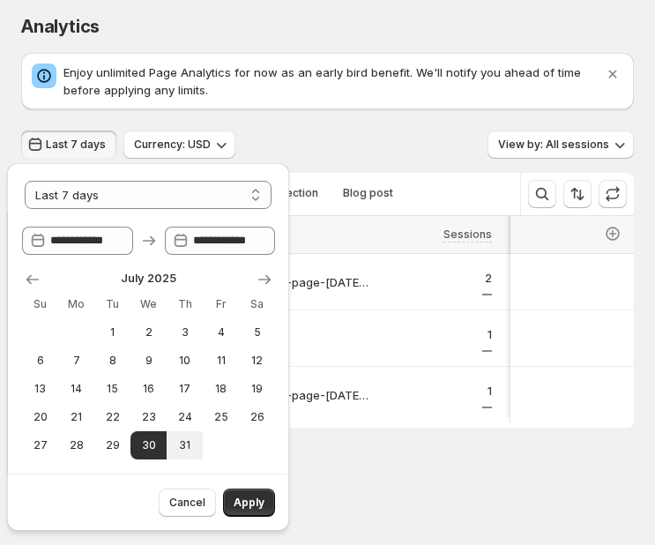
click at [329, 138] on div "Last 7 days Currency: USD View by: All sessions" at bounding box center [327, 144] width 612 height 28
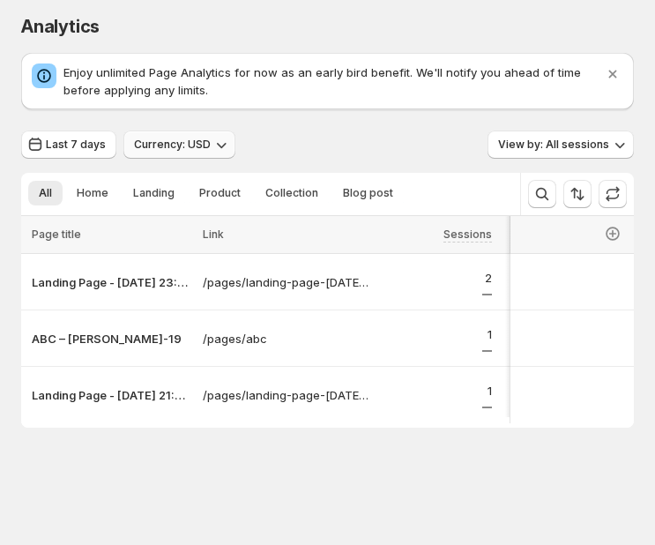
click at [206, 149] on span "Currency: USD" at bounding box center [172, 144] width 77 height 14
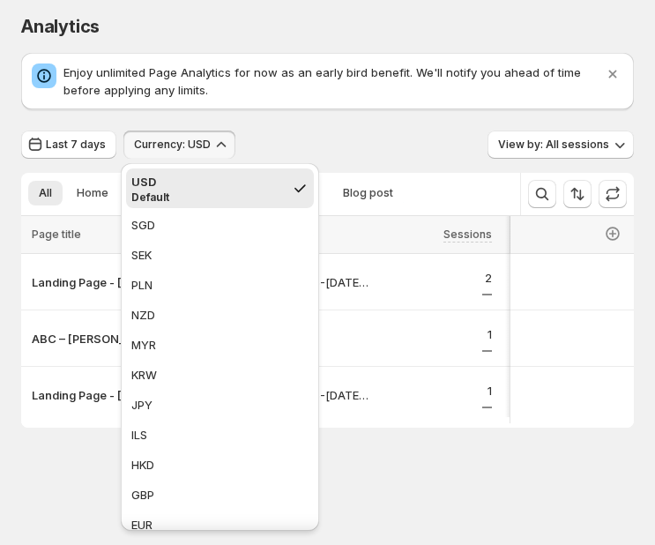
click at [267, 120] on div "Enjoy unlimited Page Analytics for now as an early bird benefit. We'll notify y…" at bounding box center [327, 240] width 612 height 375
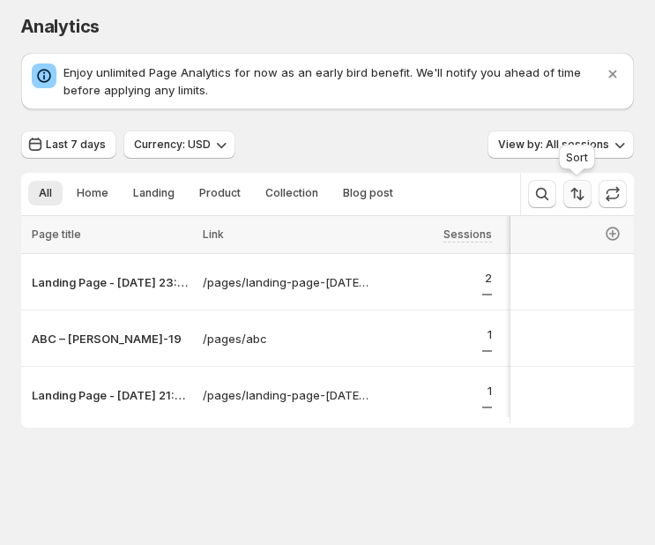
click at [575, 199] on icon "Sort the results" at bounding box center [577, 194] width 18 height 18
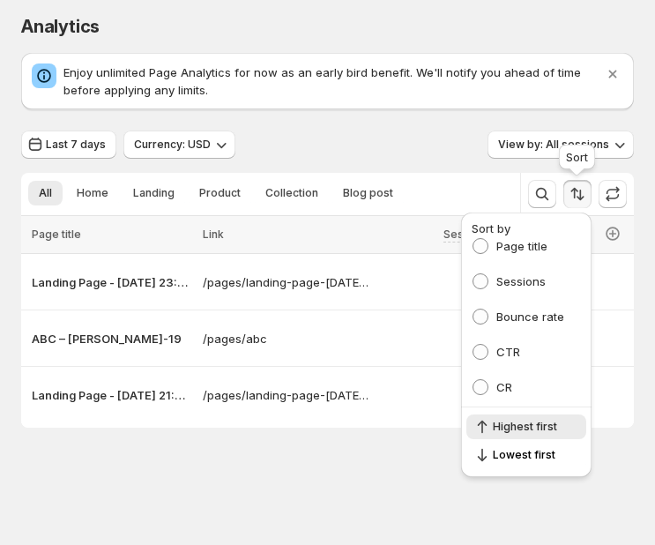
click at [575, 199] on icon "Sort the results" at bounding box center [577, 194] width 18 height 18
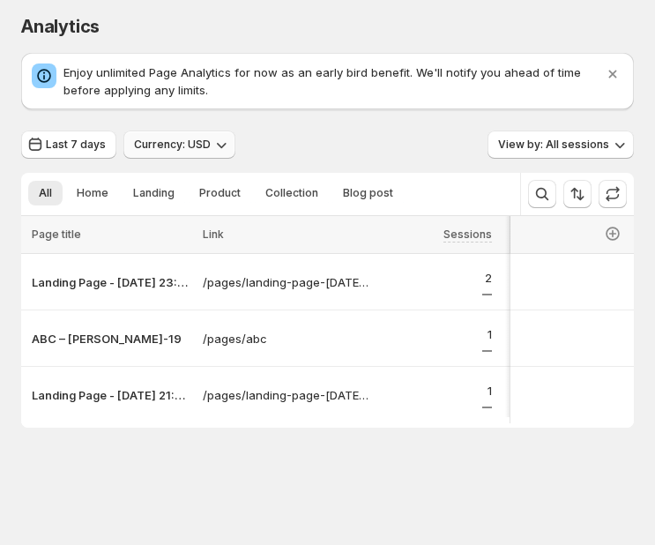
click at [163, 141] on span "Currency: USD" at bounding box center [172, 144] width 77 height 14
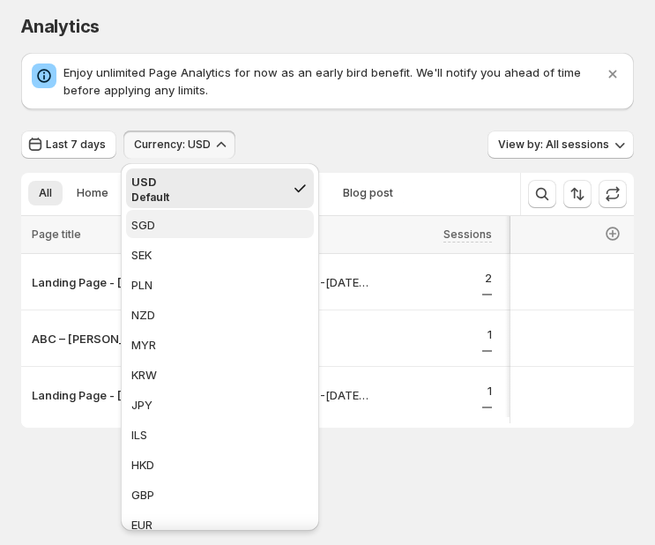
click at [167, 226] on span "SGD" at bounding box center [219, 225] width 177 height 18
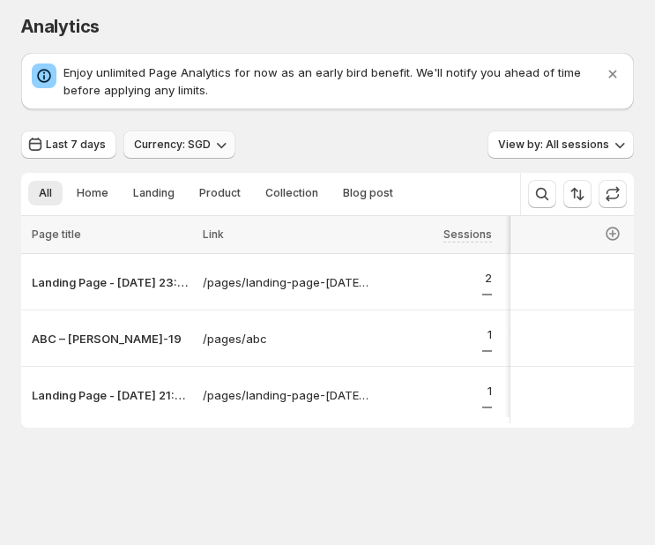
click at [210, 155] on button "Currency: SGD" at bounding box center [179, 144] width 112 height 28
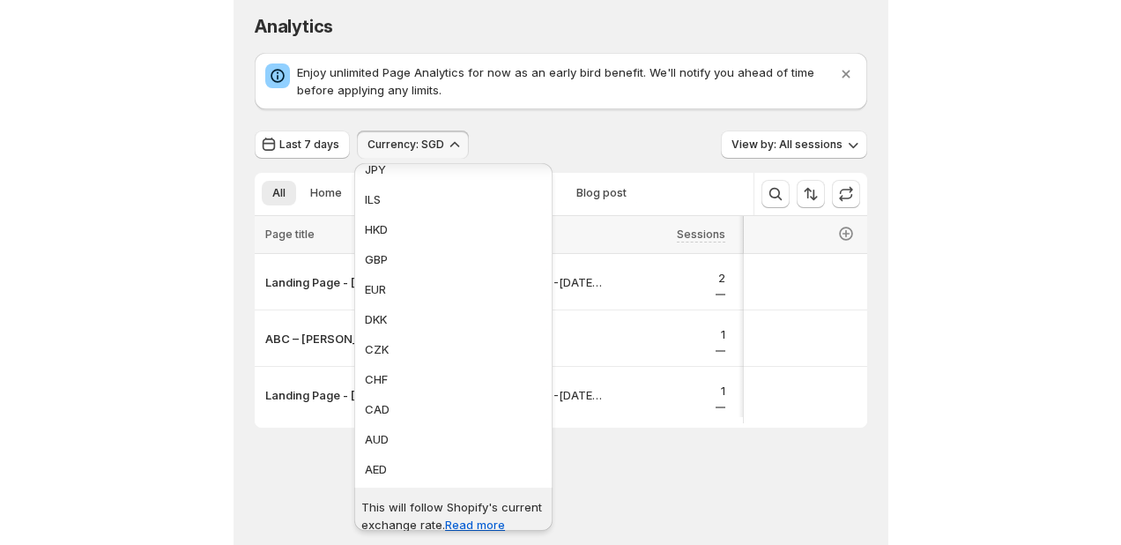
scroll to position [248, 0]
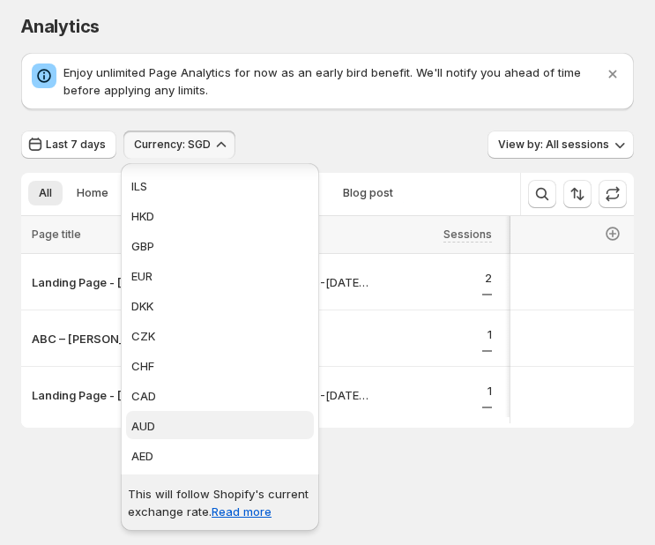
click at [160, 425] on span "AUD" at bounding box center [219, 426] width 177 height 18
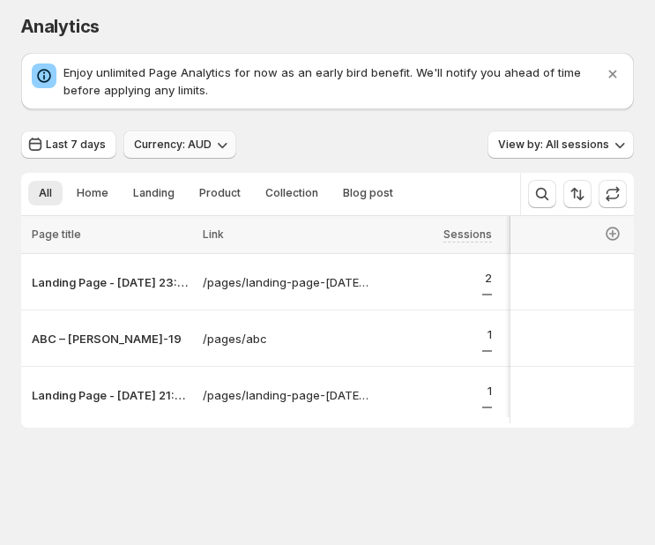
click at [215, 157] on button "Currency: AUD" at bounding box center [179, 144] width 113 height 28
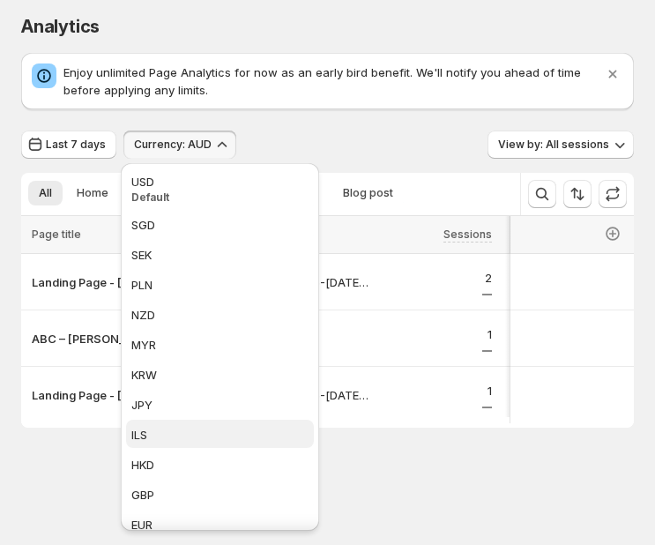
click at [148, 430] on span "ILS" at bounding box center [219, 435] width 177 height 18
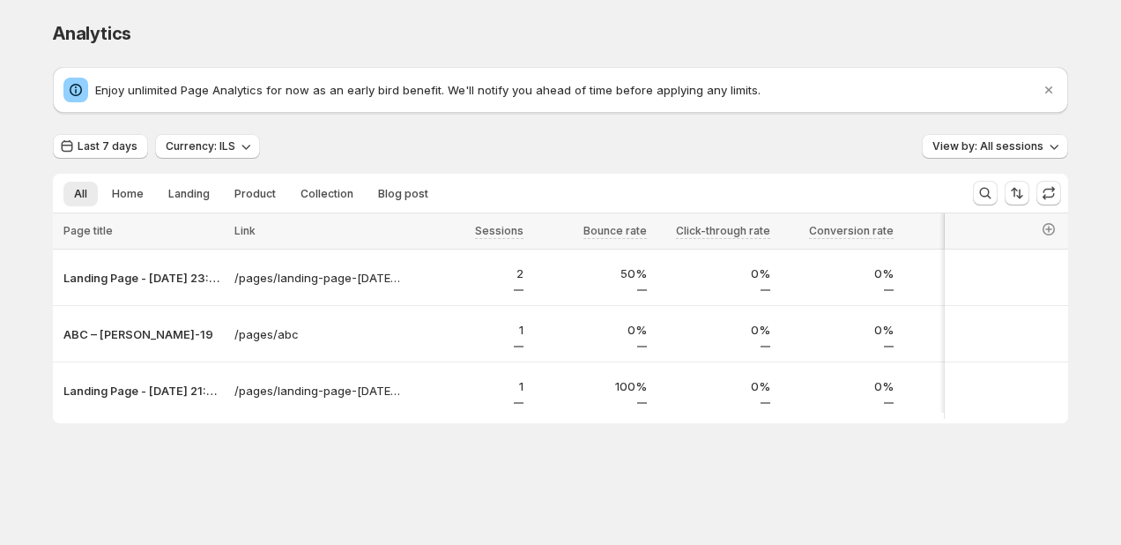
click at [575, 157] on div "Last 7 days Currency: ILS View by: All sessions" at bounding box center [560, 147] width 1015 height 26
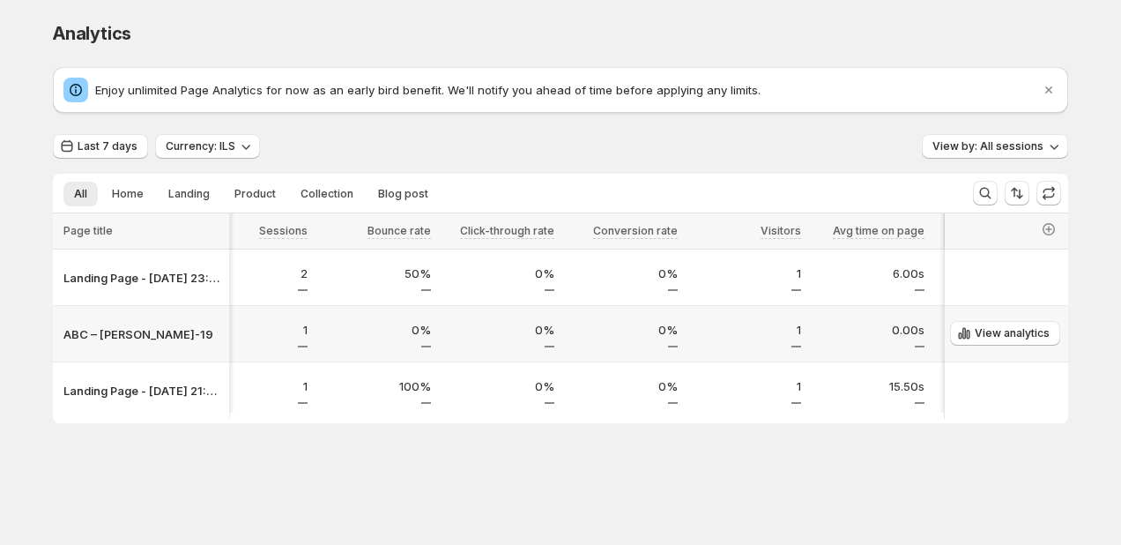
scroll to position [0, 34]
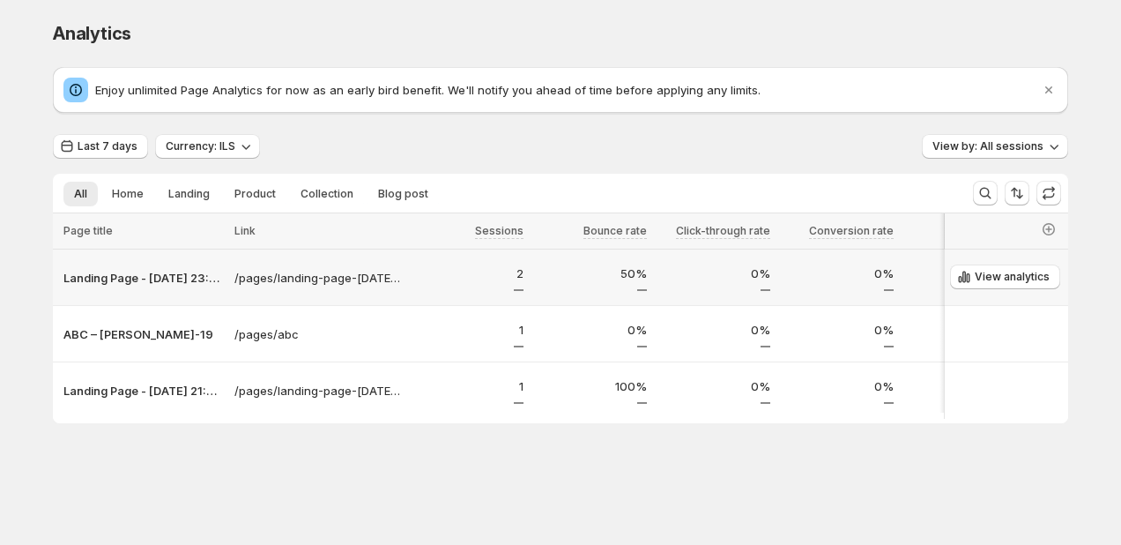
click at [414, 283] on div "2" at bounding box center [467, 277] width 113 height 26
click at [575, 226] on icon "button" at bounding box center [1049, 229] width 18 height 18
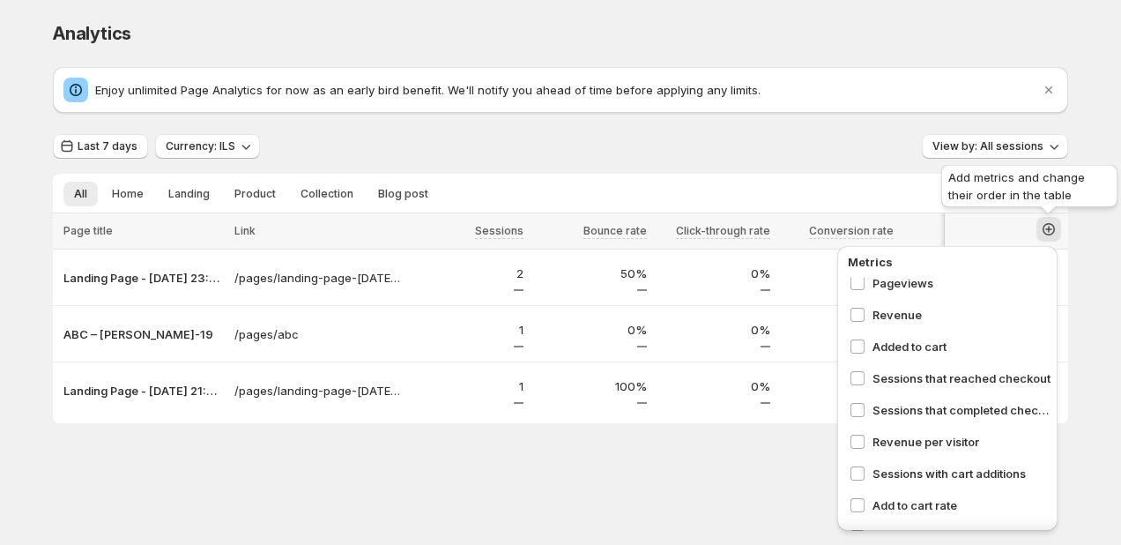
click at [575, 229] on icon "button" at bounding box center [1049, 229] width 18 height 18
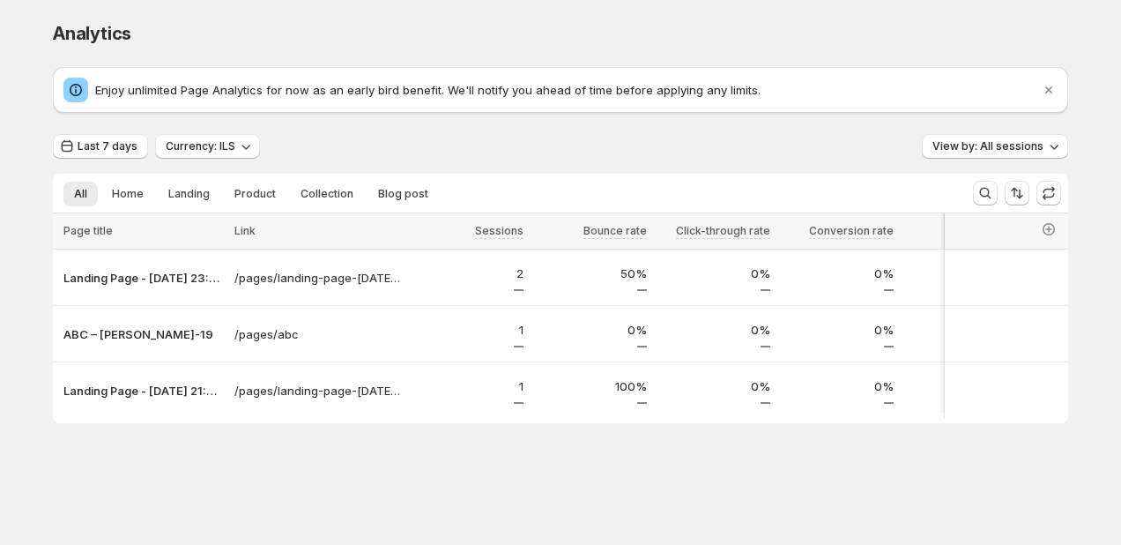
click at [575, 183] on ul "All Home Landing Product Collection Blog post More views" at bounding box center [506, 193] width 892 height 25
click at [561, 150] on div "Last 7 days Currency: ILS View by: All sessions" at bounding box center [560, 147] width 1015 height 26
click at [456, 150] on div "Last 7 days Currency: ILS View by: All sessions" at bounding box center [560, 147] width 1015 height 26
click at [123, 141] on span "Last 7 days" at bounding box center [108, 146] width 60 height 14
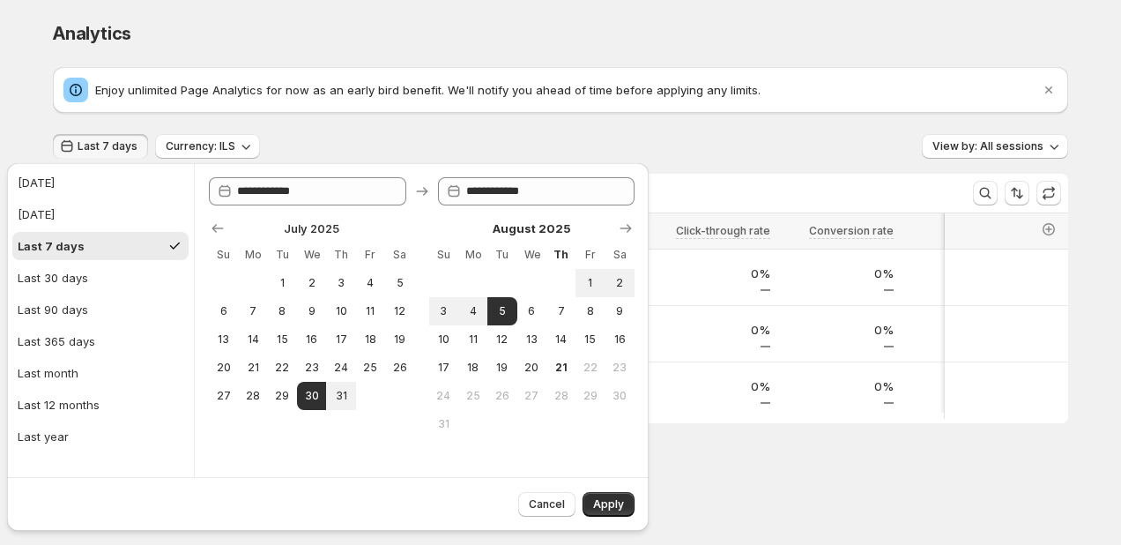
click at [339, 137] on div "Last 7 days Currency: ILS View by: All sessions" at bounding box center [560, 147] width 1015 height 26
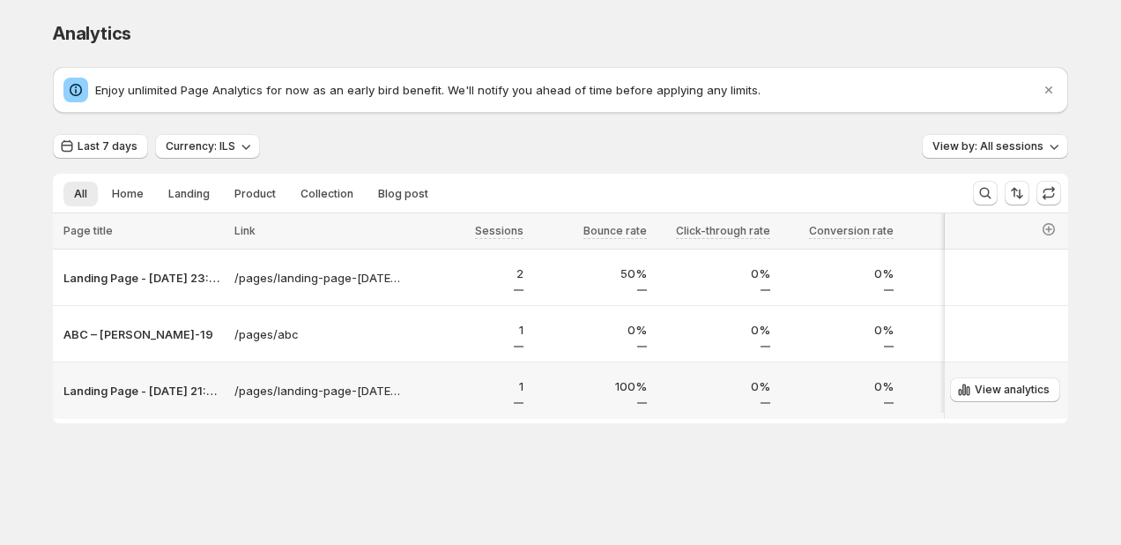
scroll to position [0, 0]
click at [530, 150] on div "Last 7 days Currency: ILS View by: All sessions" at bounding box center [560, 147] width 1015 height 26
click at [546, 147] on div "Last 7 days Currency: ILS View by: All sessions" at bounding box center [560, 147] width 1015 height 26
click at [575, 141] on div "Last 7 days Currency: ILS View by: All sessions" at bounding box center [560, 147] width 1015 height 26
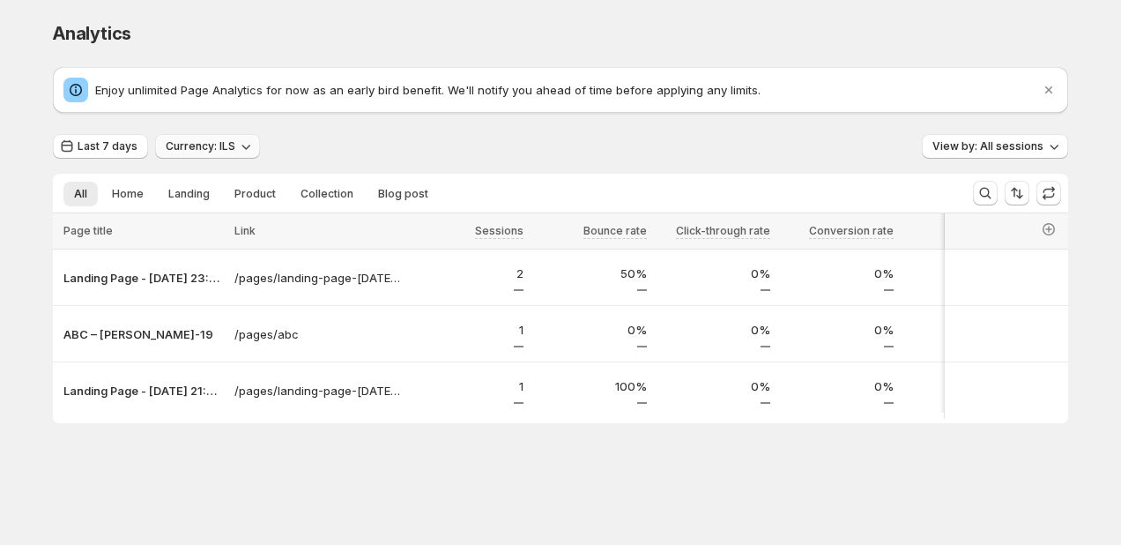
click at [186, 152] on span "Currency: ILS" at bounding box center [201, 146] width 70 height 14
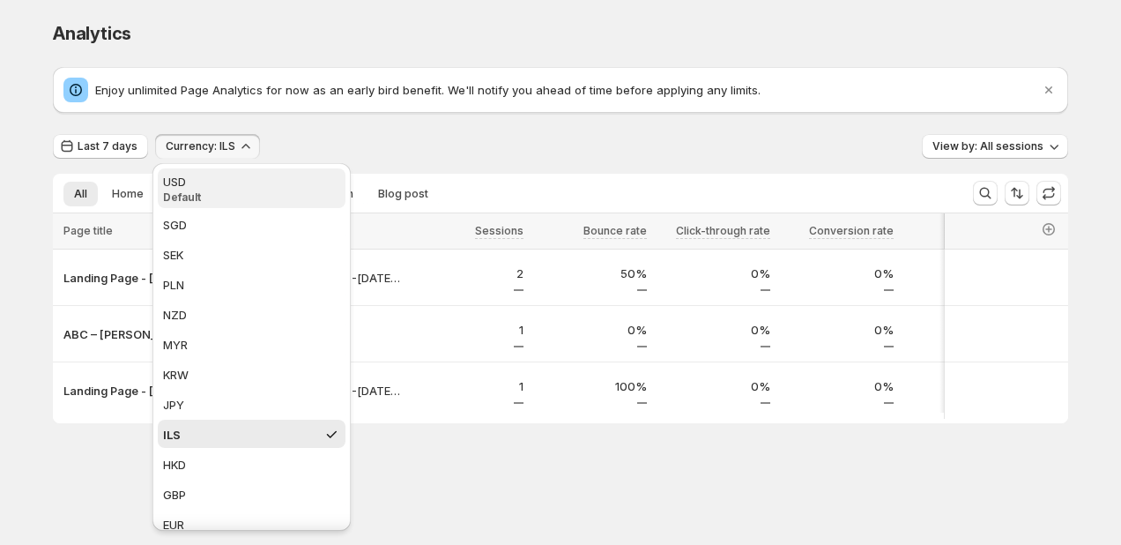
click at [226, 187] on div "USD" at bounding box center [251, 182] width 177 height 18
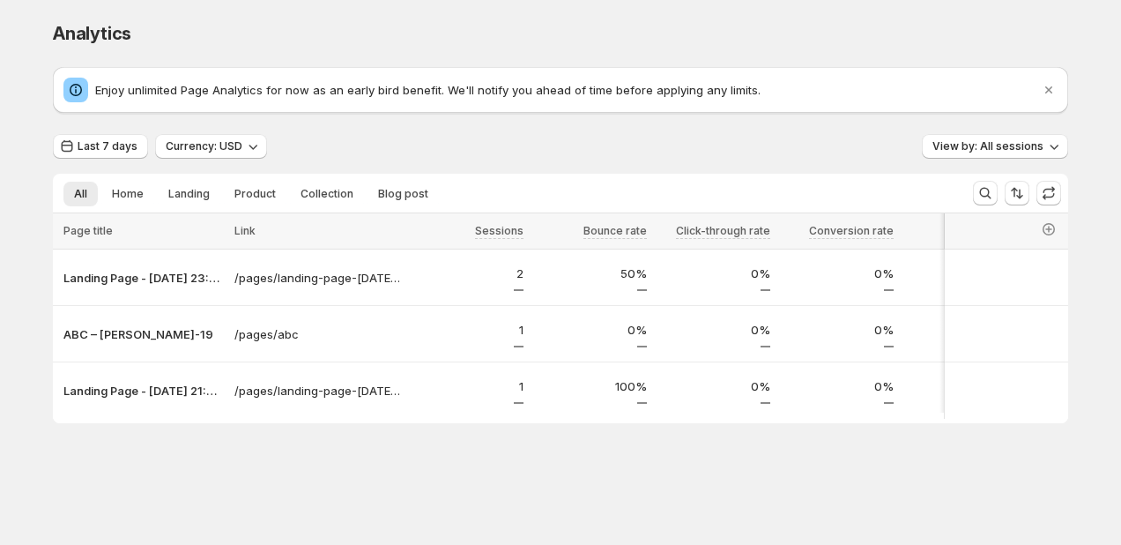
click at [339, 147] on div "Last 7 days Currency: USD View by: All sessions" at bounding box center [560, 147] width 1015 height 26
click at [123, 197] on span "Home" at bounding box center [128, 194] width 32 height 14
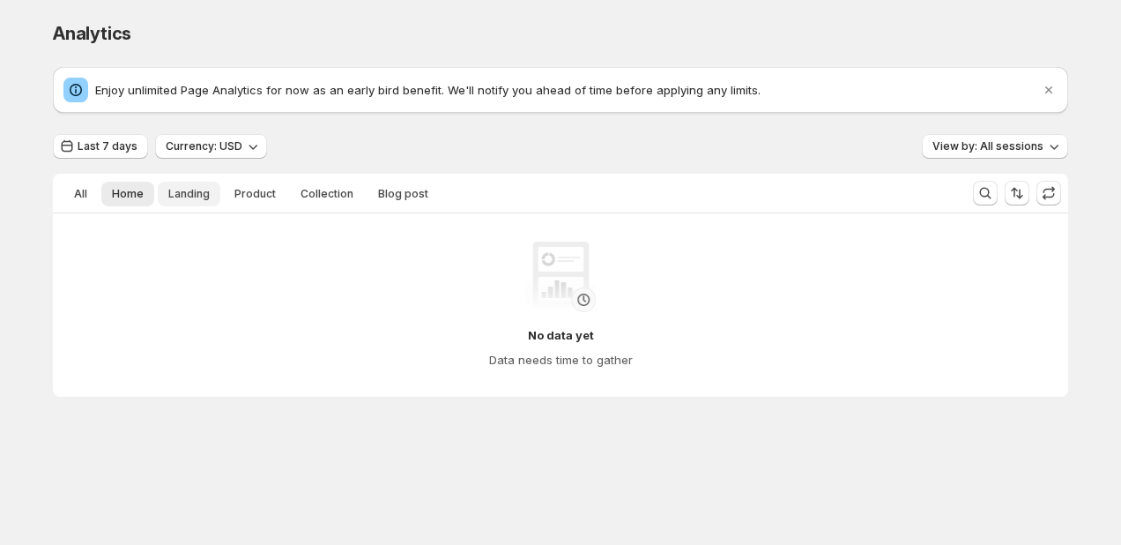
click at [186, 194] on span "Landing" at bounding box center [188, 194] width 41 height 14
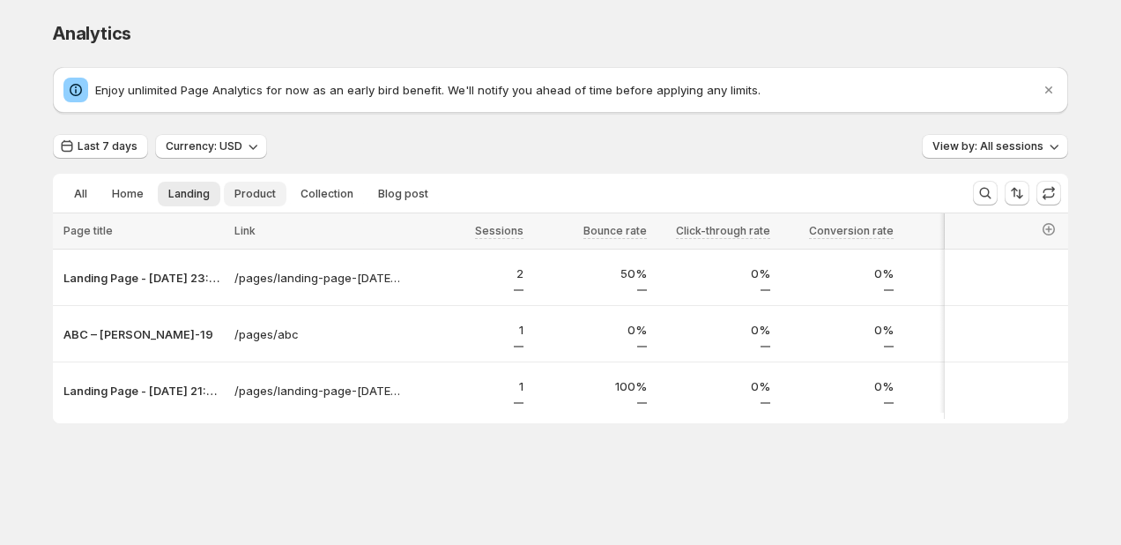
click at [248, 194] on span "Product" at bounding box center [254, 194] width 41 height 14
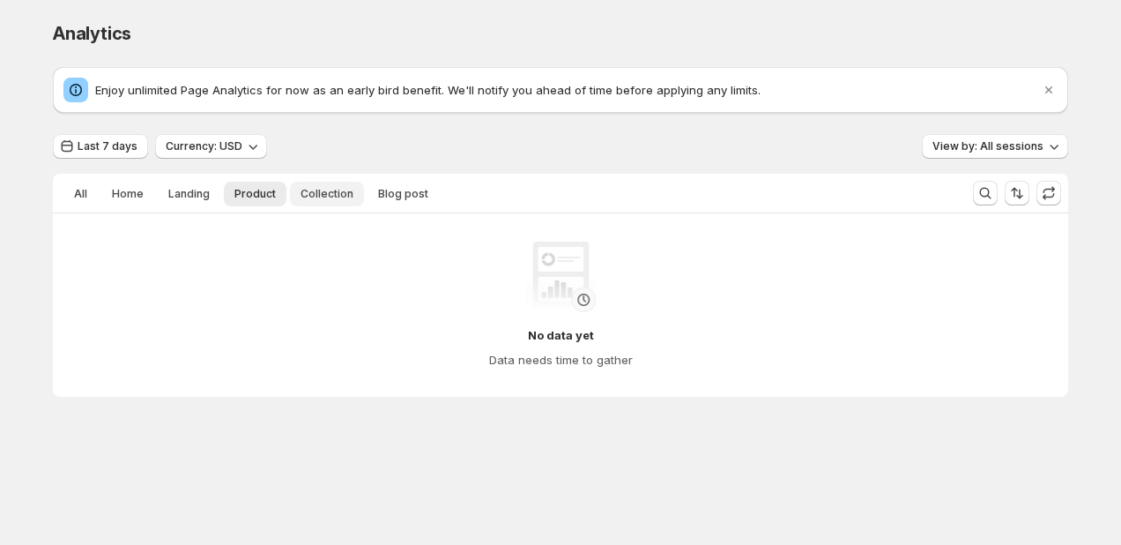
click at [315, 195] on span "Collection" at bounding box center [326, 194] width 53 height 14
click at [416, 203] on button "Blog post" at bounding box center [402, 194] width 71 height 25
click at [77, 197] on span "All" at bounding box center [80, 194] width 13 height 14
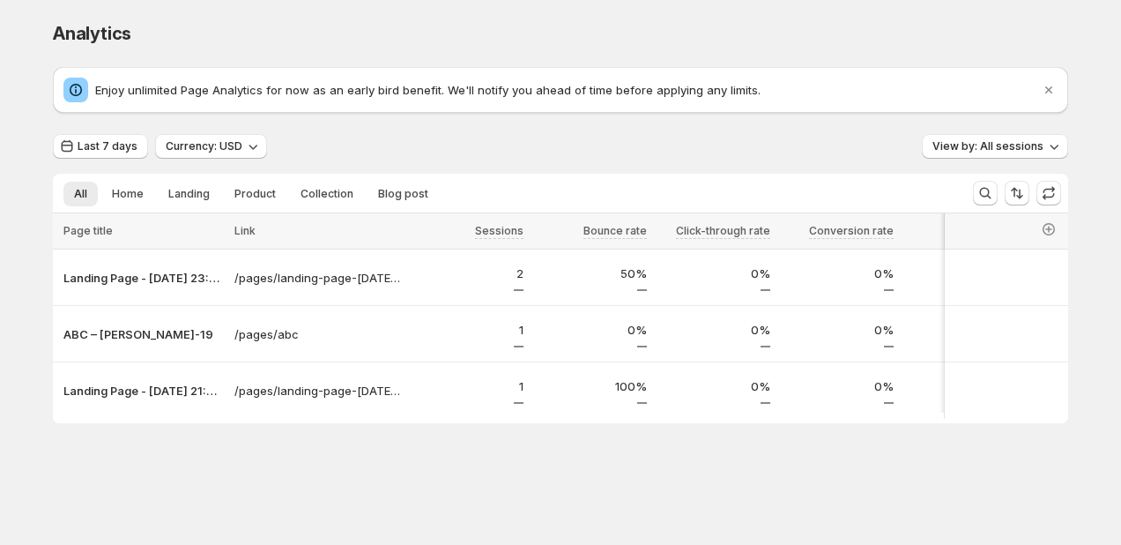
click at [394, 164] on div "Last 7 days Currency: USD View by: All sessions All Home Landing Product Collec…" at bounding box center [560, 278] width 1015 height 289
click at [132, 196] on span "Home" at bounding box center [128, 194] width 32 height 14
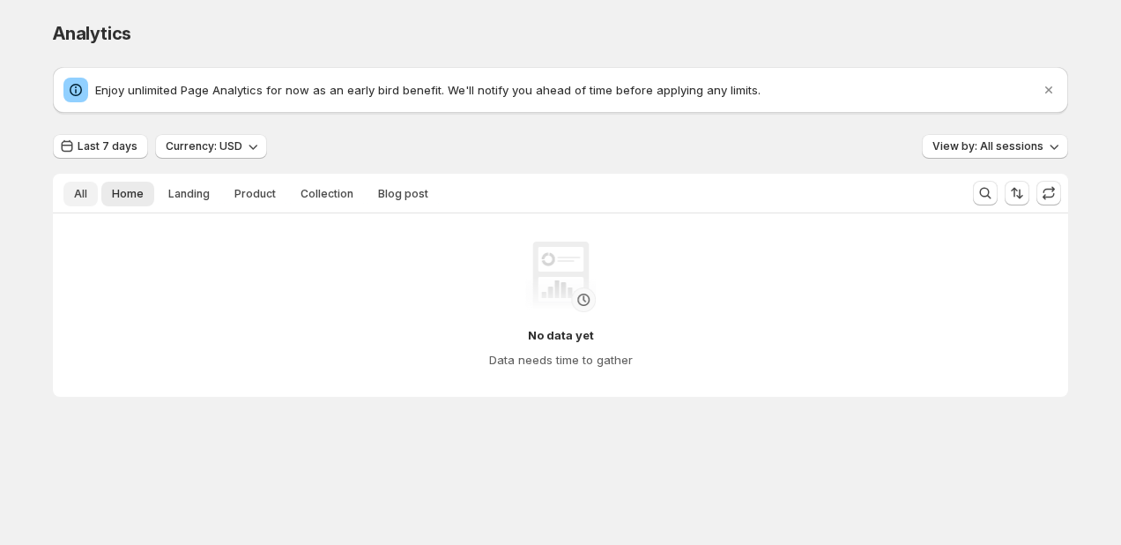
click at [88, 194] on button "All" at bounding box center [80, 194] width 34 height 25
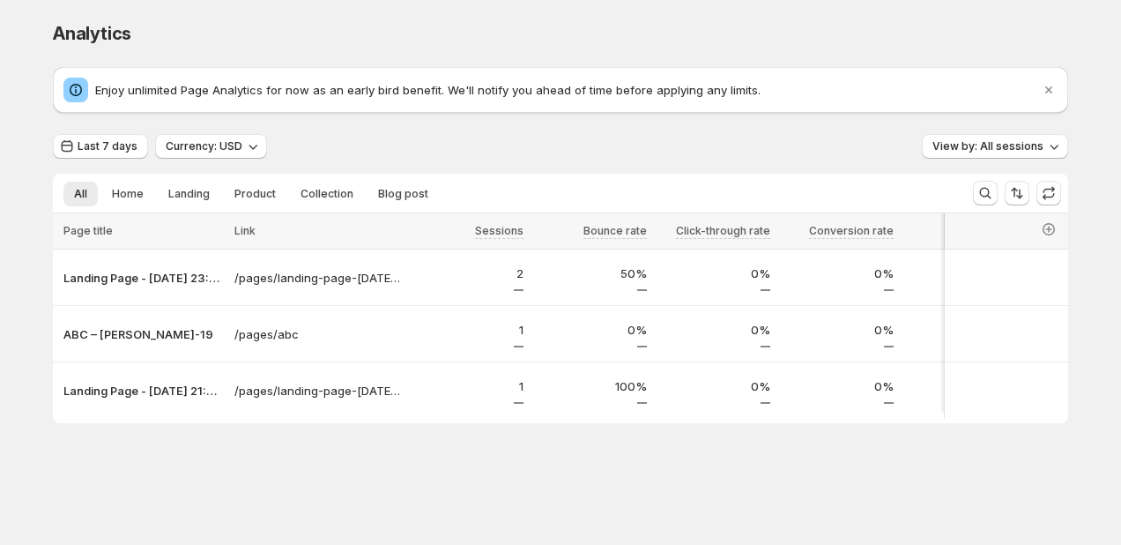
click at [353, 177] on div "All Home Landing Product Collection Blog post More views All Home Landing Produ…" at bounding box center [506, 193] width 906 height 39
click at [427, 152] on div "Last 7 days Currency: USD View by: All sessions" at bounding box center [560, 147] width 1015 height 26
click at [575, 190] on icon "Sort the results" at bounding box center [1017, 193] width 18 height 18
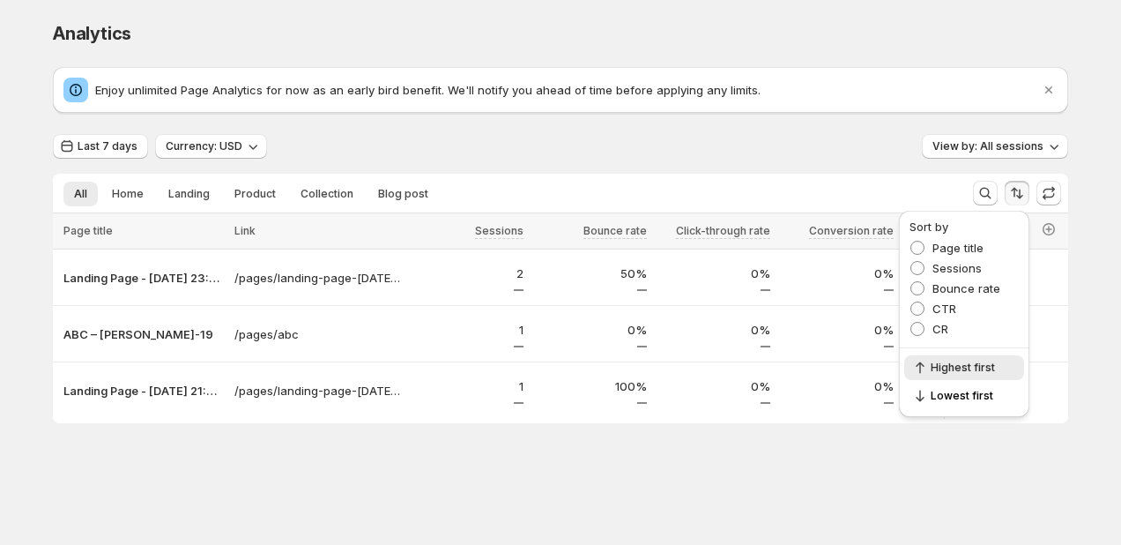
click at [575, 167] on div "Last 7 days Currency: USD View by: All sessions All Home Landing Product Collec…" at bounding box center [560, 278] width 1015 height 289
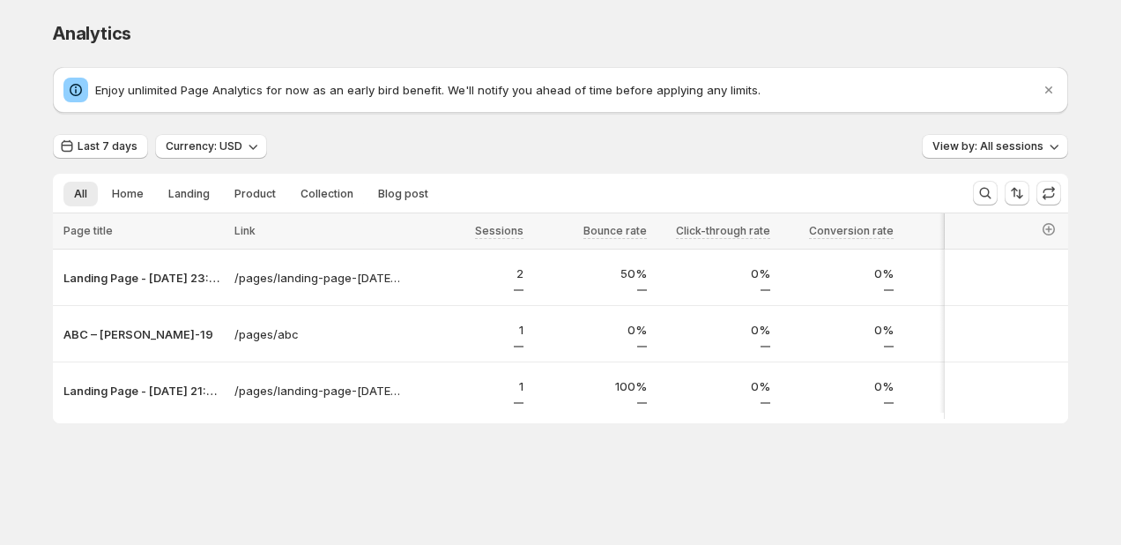
click at [506, 60] on div "Analytics. This page is ready Analytics" at bounding box center [560, 33] width 1015 height 67
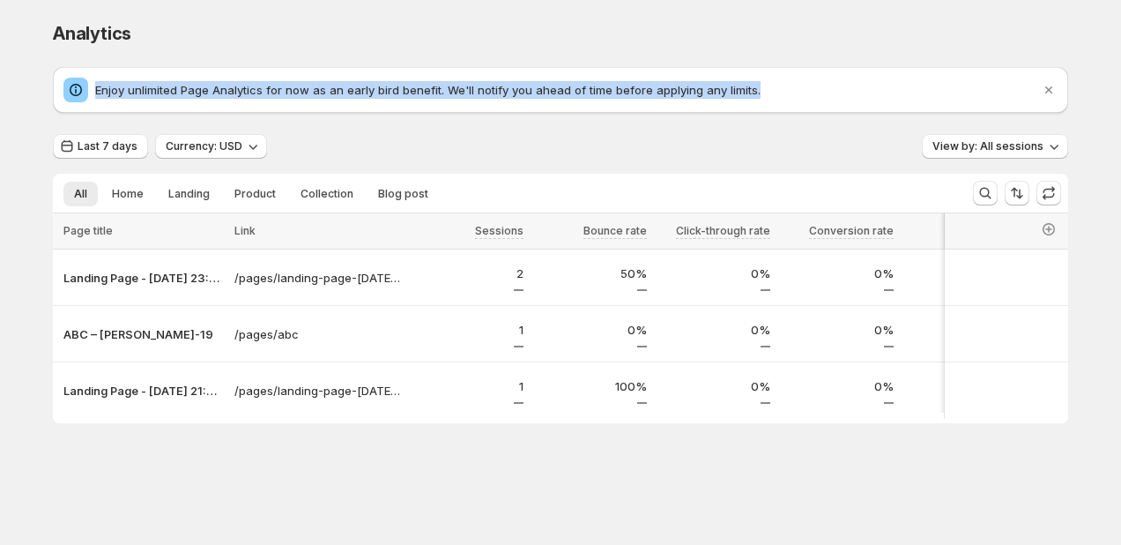
drag, startPoint x: 777, startPoint y: 96, endPoint x: -6, endPoint y: 96, distance: 783.4
click at [0, 96] on html "Analytics. This page is ready Analytics Enjoy unlimited Page Analytics for now …" at bounding box center [560, 272] width 1121 height 545
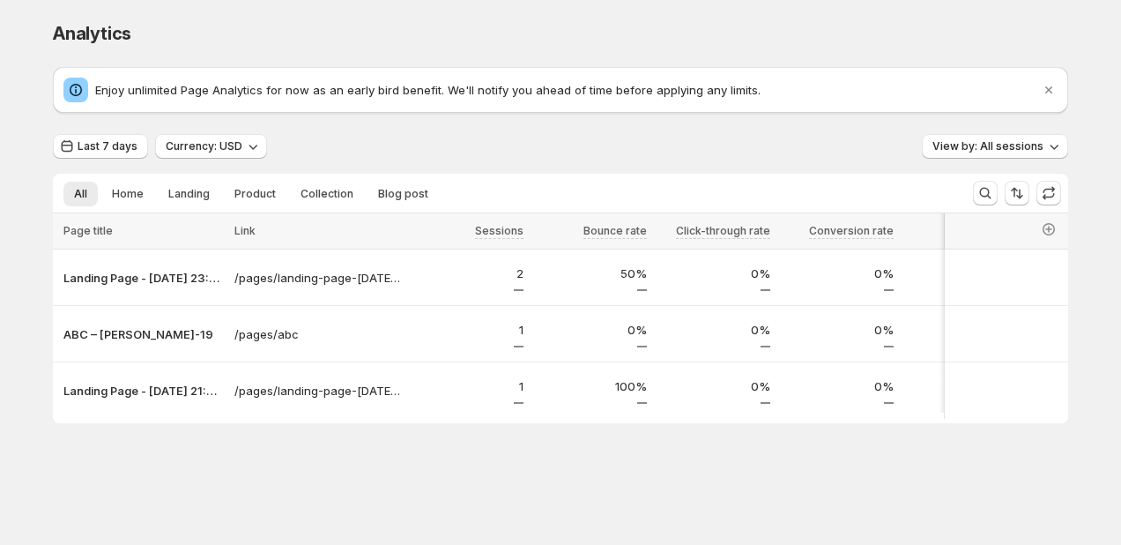
click at [382, 132] on div "Enjoy unlimited Page Analytics for now as an early bird benefit. We'll notify y…" at bounding box center [560, 245] width 1015 height 356
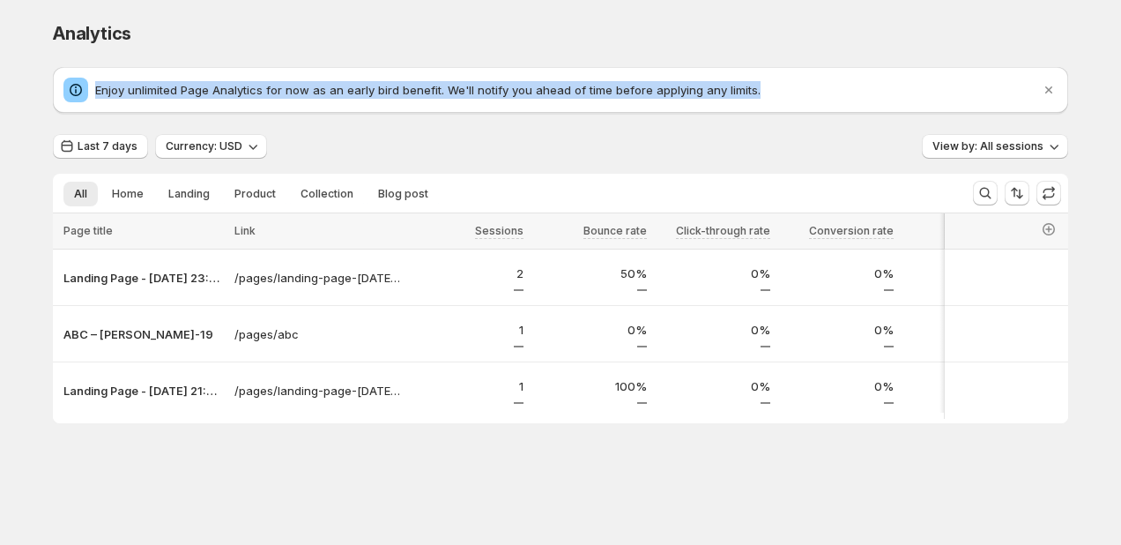
drag, startPoint x: 819, startPoint y: 98, endPoint x: -48, endPoint y: 97, distance: 867.1
click at [0, 97] on html "Analytics. This page is ready Analytics Enjoy unlimited Page Analytics for now …" at bounding box center [560, 272] width 1121 height 545
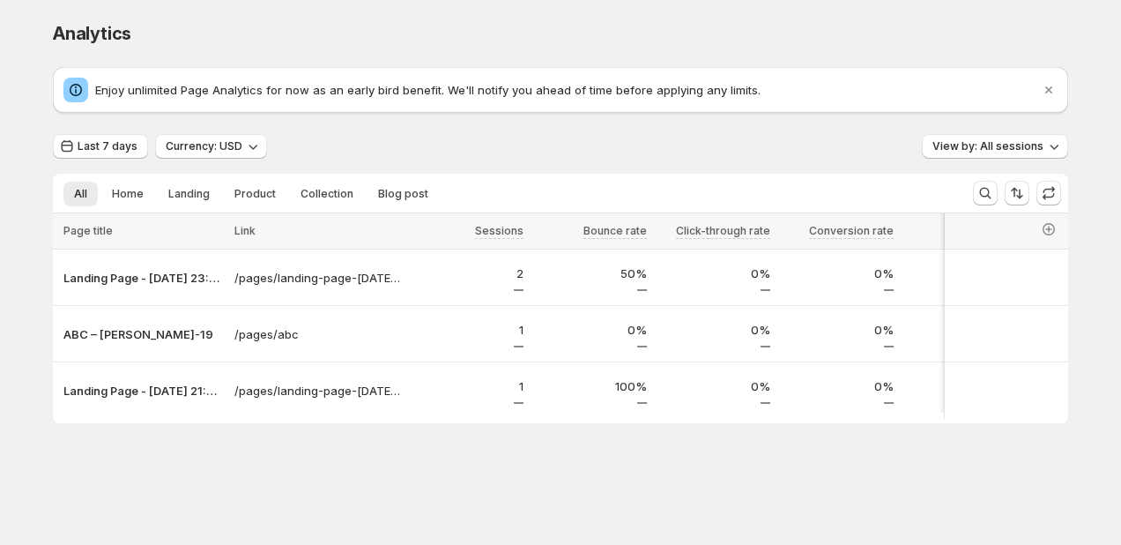
click at [93, 71] on div "Enjoy unlimited Page Analytics for now as an early bird benefit. We'll notify y…" at bounding box center [560, 90] width 1015 height 46
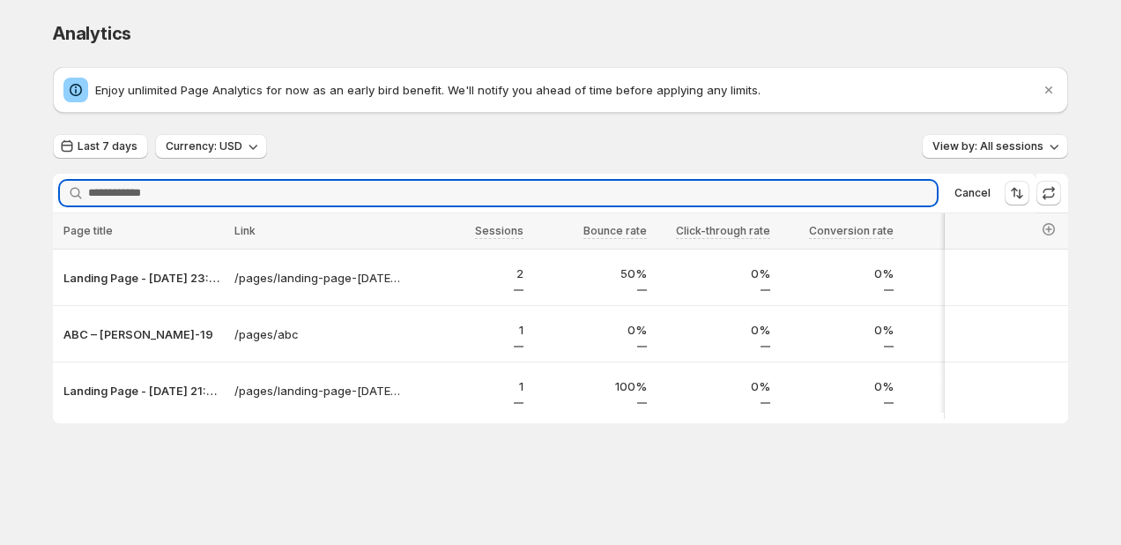
click at [286, 63] on div "Analytics. This page is ready Analytics" at bounding box center [560, 33] width 1015 height 67
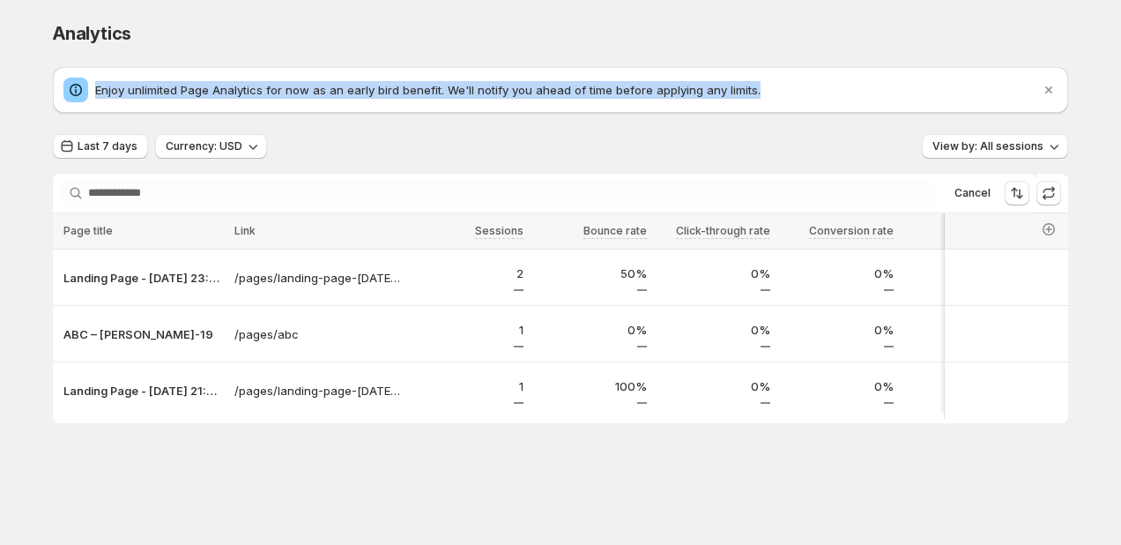
drag, startPoint x: 754, startPoint y: 89, endPoint x: 32, endPoint y: 93, distance: 722.6
click at [32, 93] on div "Analytics. This page is ready Analytics Enjoy unlimited Page Analytics for now …" at bounding box center [560, 259] width 1057 height 518
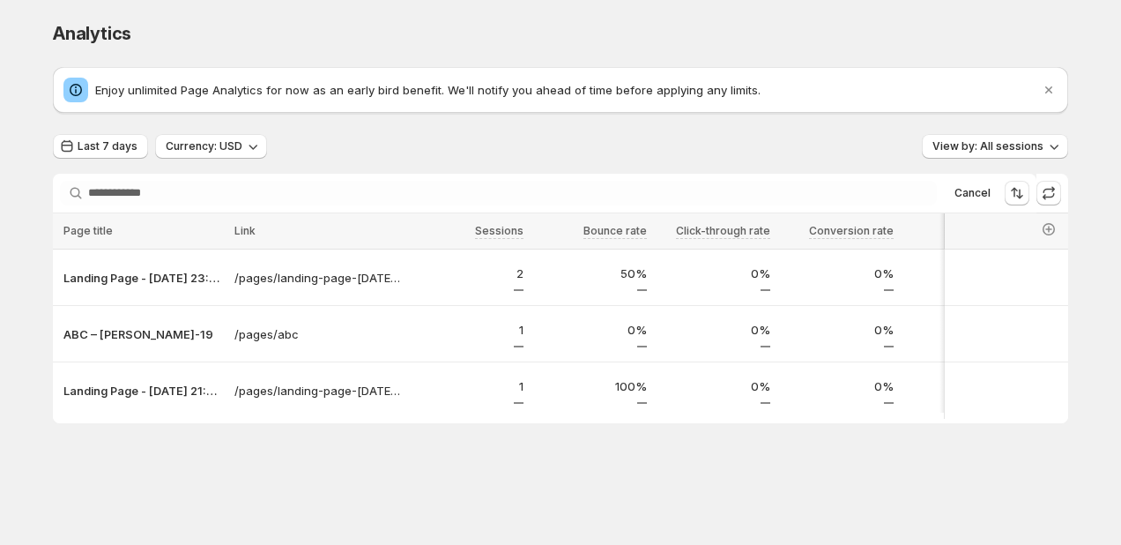
click at [46, 25] on div "Analytics. This page is ready Analytics Enjoy unlimited Page Analytics for now …" at bounding box center [560, 259] width 1057 height 518
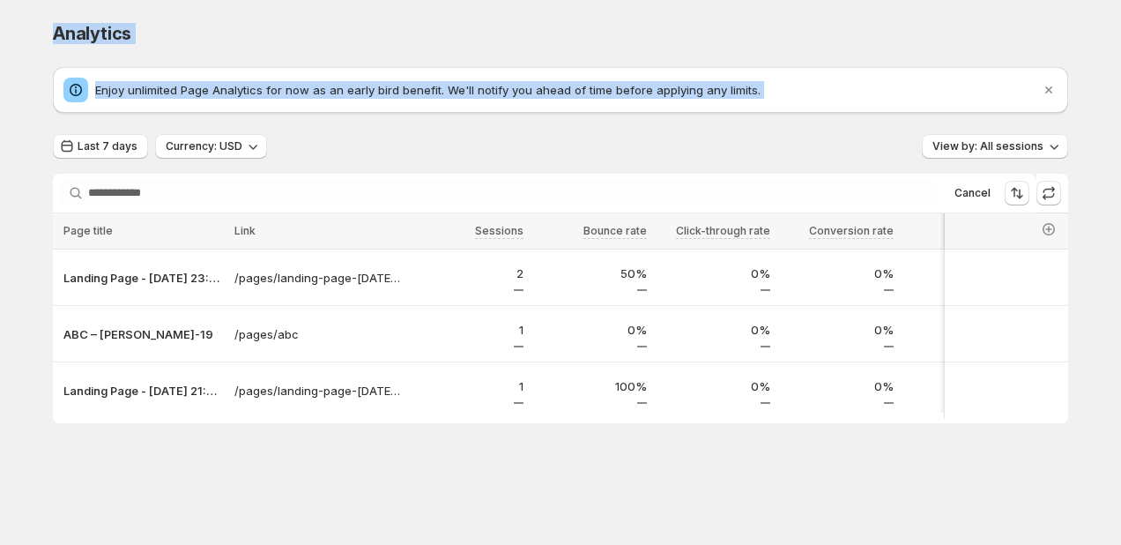
drag, startPoint x: 46, startPoint y: 25, endPoint x: 820, endPoint y: 93, distance: 776.7
click at [575, 93] on div "Analytics. This page is ready Analytics Enjoy unlimited Page Analytics for now …" at bounding box center [560, 259] width 1057 height 518
click at [575, 93] on p "Enjoy unlimited Page Analytics for now as an early bird benefit. We'll notify y…" at bounding box center [567, 90] width 945 height 18
drag, startPoint x: 820, startPoint y: 93, endPoint x: 13, endPoint y: 13, distance: 810.3
click at [13, 12] on div "Analytics. This page is ready Analytics Enjoy unlimited Page Analytics for now …" at bounding box center [560, 259] width 1121 height 518
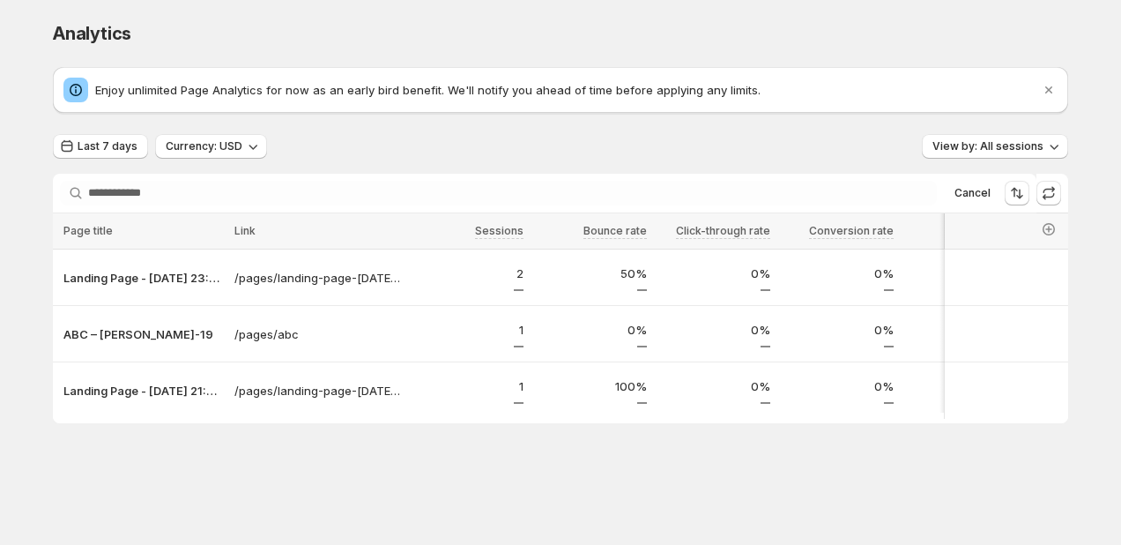
click at [109, 31] on span "Analytics" at bounding box center [92, 33] width 78 height 21
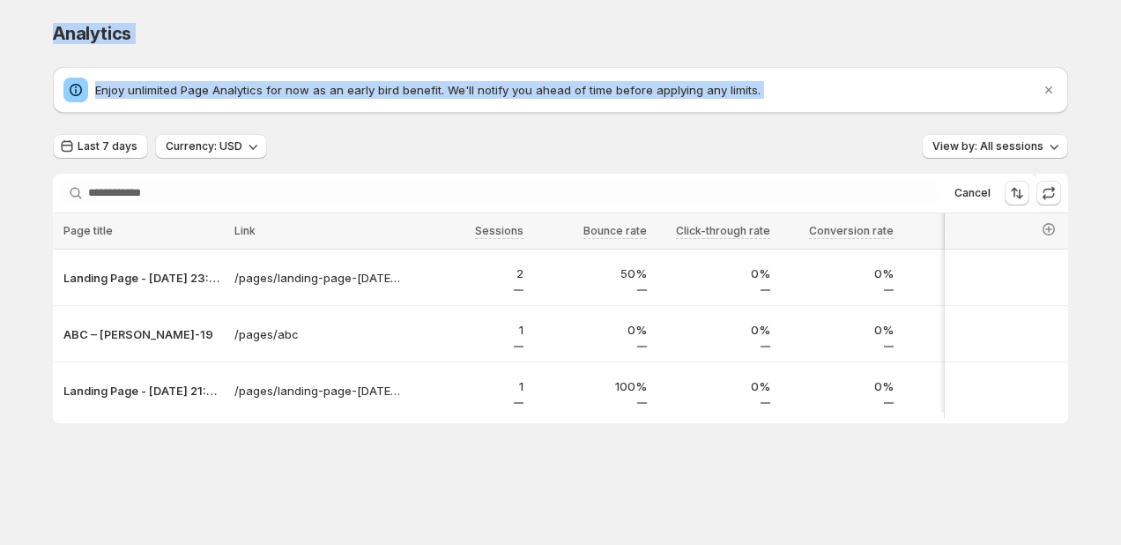
drag, startPoint x: 48, startPoint y: 26, endPoint x: 805, endPoint y: 157, distance: 768.3
click at [575, 157] on div "Analytics. This page is ready Analytics Enjoy unlimited Page Analytics for now …" at bounding box center [560, 259] width 1057 height 518
click at [575, 74] on div "Enjoy unlimited Page Analytics for now as an early bird benefit. We'll notify y…" at bounding box center [560, 90] width 1015 height 46
drag, startPoint x: 771, startPoint y: 102, endPoint x: 54, endPoint y: 4, distance: 724.1
click at [54, 4] on div "Analytics. This page is ready Analytics Enjoy unlimited Page Analytics for now …" at bounding box center [560, 259] width 1057 height 518
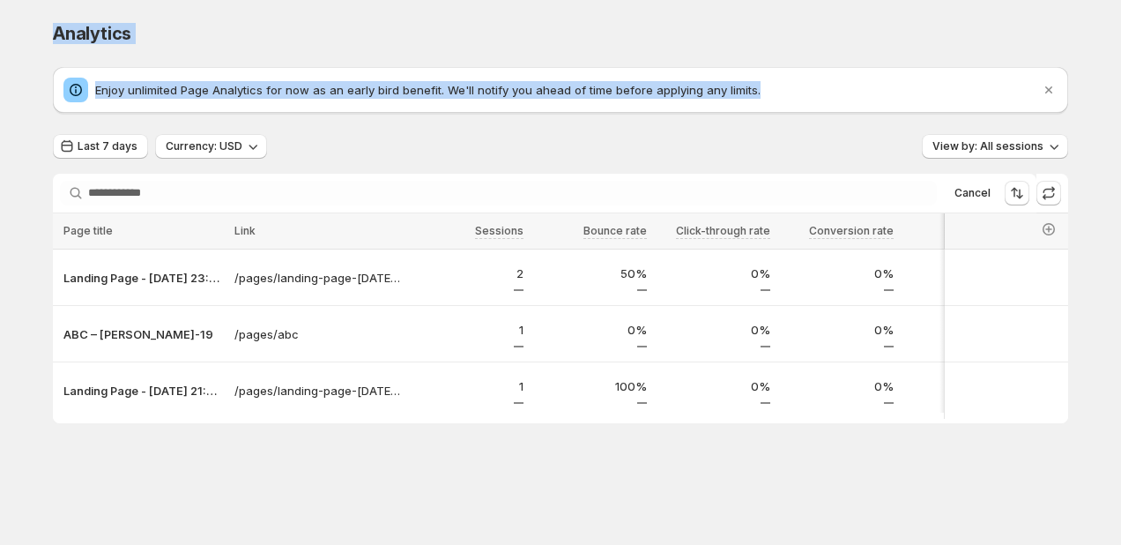
click at [40, 26] on div "Analytics. This page is ready Analytics Enjoy unlimited Page Analytics for now …" at bounding box center [560, 259] width 1057 height 518
drag, startPoint x: 40, startPoint y: 24, endPoint x: 782, endPoint y: 108, distance: 746.8
click at [575, 108] on div "Analytics. This page is ready Analytics Enjoy unlimited Page Analytics for now …" at bounding box center [560, 259] width 1057 height 518
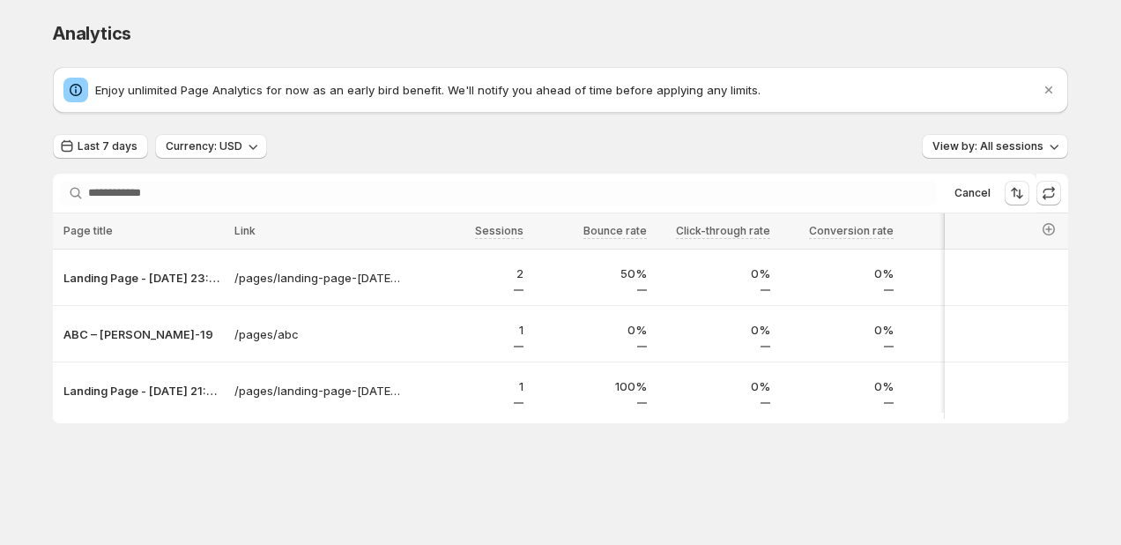
click at [575, 108] on div "Enjoy unlimited Page Analytics for now as an early bird benefit. We'll notify y…" at bounding box center [560, 90] width 1015 height 46
click at [575, 189] on span "Cancel" at bounding box center [972, 193] width 36 height 14
click at [575, 159] on div "Last 7 days Currency: USD View by: All sessions" at bounding box center [560, 147] width 1015 height 26
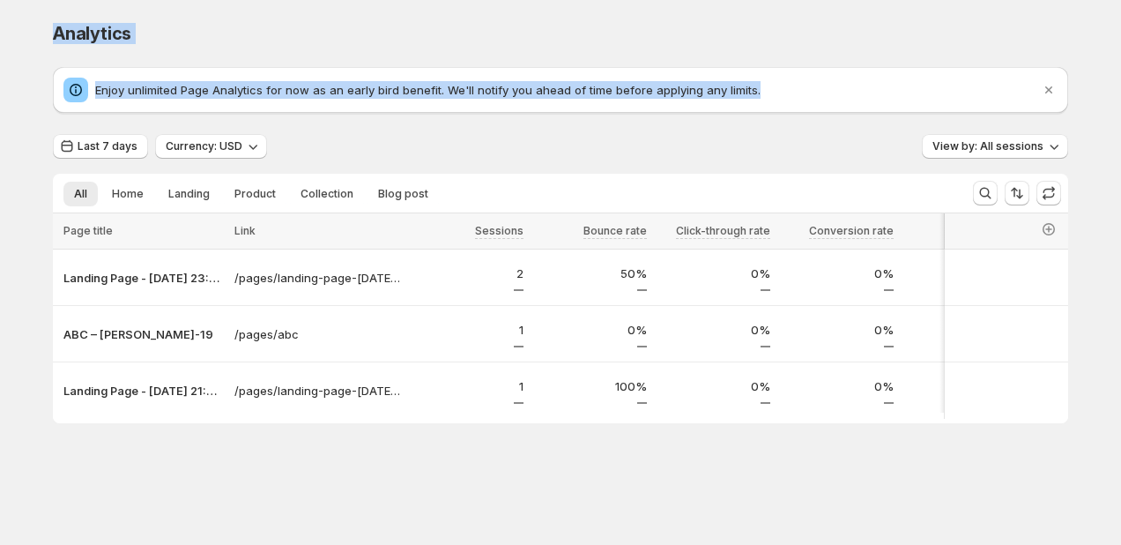
drag, startPoint x: 28, startPoint y: 26, endPoint x: 817, endPoint y: 93, distance: 791.6
click at [575, 93] on div "Analytics. This page is ready Analytics Enjoy unlimited Page Analytics for now …" at bounding box center [560, 259] width 1121 height 518
click at [575, 95] on p "Enjoy unlimited Page Analytics for now as an early bird benefit. We'll notify y…" at bounding box center [567, 90] width 945 height 18
drag, startPoint x: 817, startPoint y: 95, endPoint x: 33, endPoint y: 24, distance: 787.5
click at [33, 24] on div "Analytics. This page is ready Analytics Enjoy unlimited Page Analytics for now …" at bounding box center [560, 259] width 1057 height 518
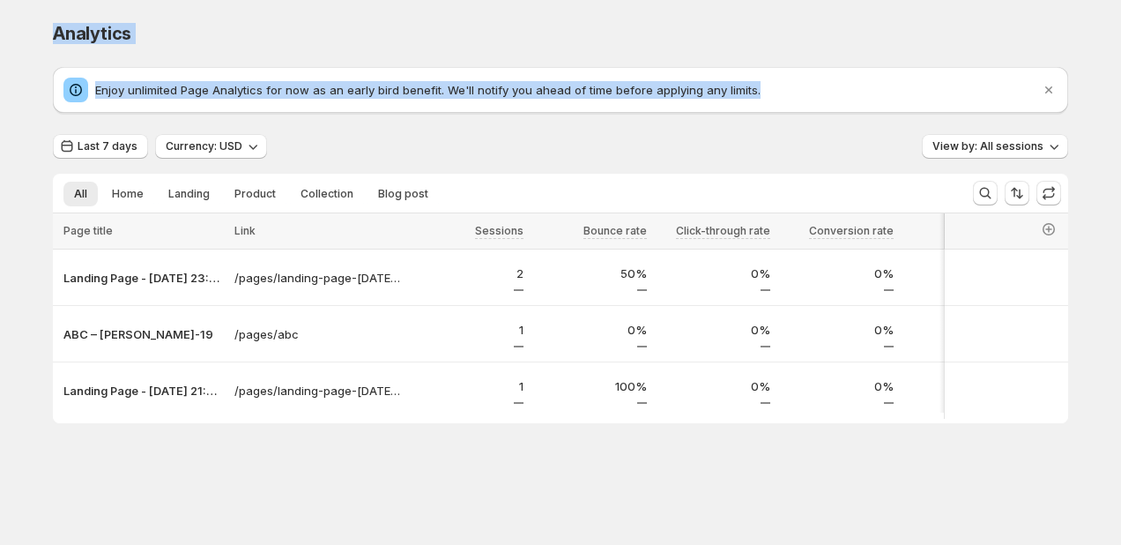
click at [33, 24] on div "Analytics. This page is ready Analytics Enjoy unlimited Page Analytics for now …" at bounding box center [560, 259] width 1057 height 518
drag, startPoint x: 33, startPoint y: 22, endPoint x: 802, endPoint y: 101, distance: 772.5
click at [575, 101] on div "Analytics. This page is ready Analytics Enjoy unlimited Page Analytics for now …" at bounding box center [560, 259] width 1057 height 518
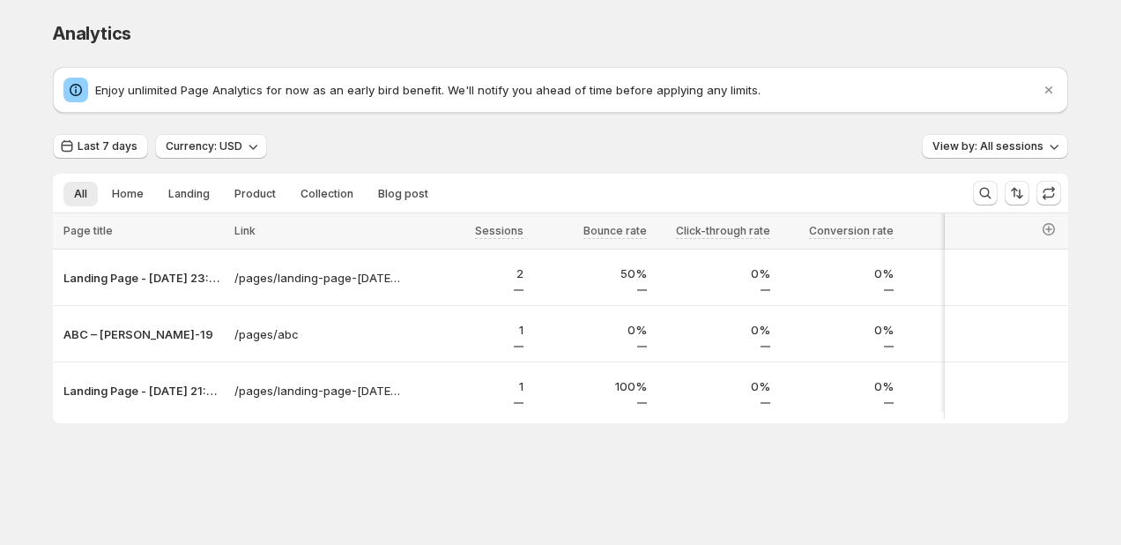
click at [575, 97] on p "Enjoy unlimited Page Analytics for now as an early bird benefit. We'll notify y…" at bounding box center [567, 90] width 945 height 18
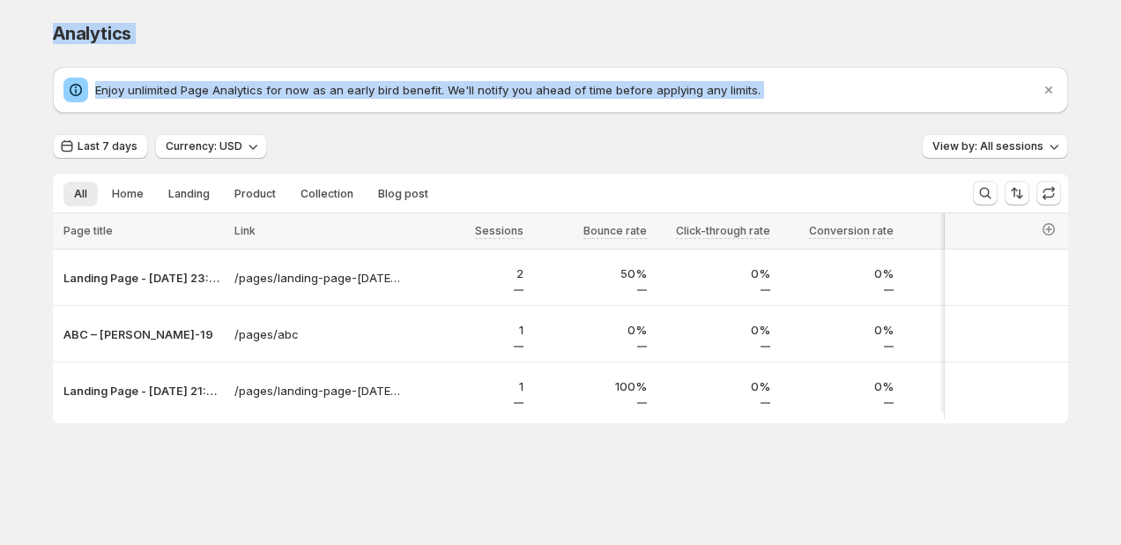
drag, startPoint x: 771, startPoint y: 97, endPoint x: 41, endPoint y: 17, distance: 734.0
click at [41, 17] on div "Analytics. This page is ready Analytics Enjoy unlimited Page Analytics for now …" at bounding box center [560, 259] width 1057 height 518
drag, startPoint x: 41, startPoint y: 17, endPoint x: 844, endPoint y: 113, distance: 808.5
click at [575, 113] on div "Analytics. This page is ready Analytics Enjoy unlimited Page Analytics for now …" at bounding box center [560, 259] width 1057 height 518
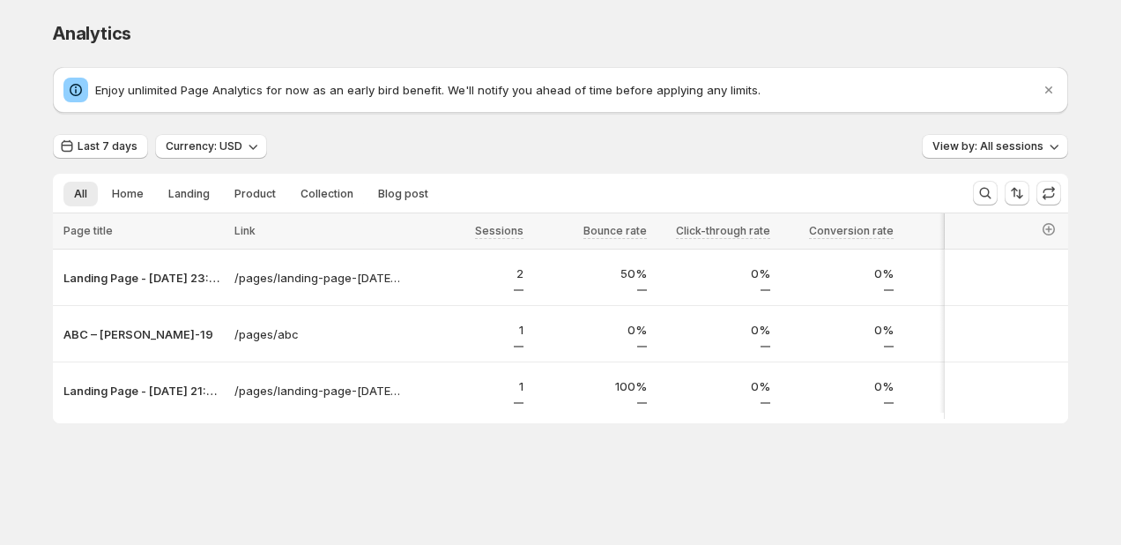
click at [575, 88] on p "Enjoy unlimited Page Analytics for now as an early bird benefit. We'll notify y…" at bounding box center [567, 90] width 945 height 18
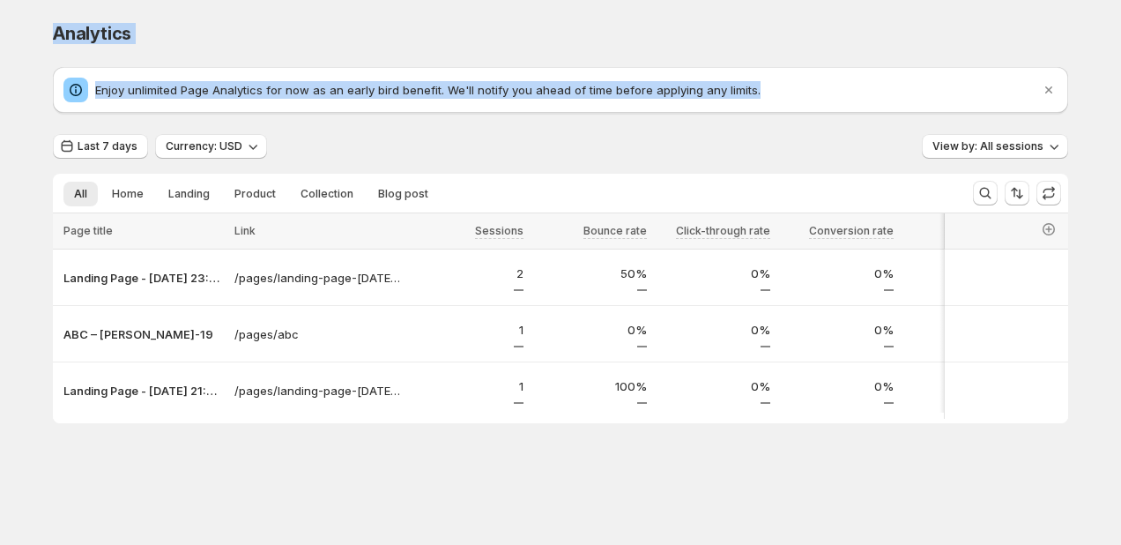
drag, startPoint x: 702, startPoint y: 100, endPoint x: 47, endPoint y: 17, distance: 660.8
click at [46, 17] on div "Analytics. This page is ready Analytics Enjoy unlimited Page Analytics for now …" at bounding box center [560, 259] width 1057 height 518
click at [47, 17] on div "Analytics. This page is ready Analytics Enjoy unlimited Page Analytics for now …" at bounding box center [560, 259] width 1057 height 518
drag, startPoint x: 47, startPoint y: 17, endPoint x: 787, endPoint y: 93, distance: 744.1
click at [575, 93] on div "Analytics. This page is ready Analytics Enjoy unlimited Page Analytics for now …" at bounding box center [560, 259] width 1057 height 518
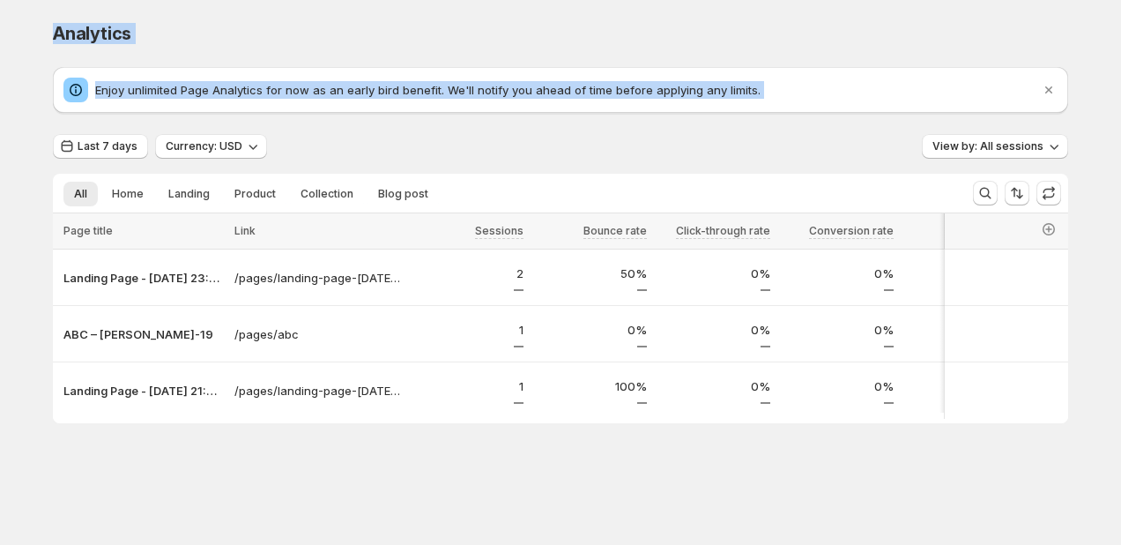
click at [575, 93] on p "Enjoy unlimited Page Analytics for now as an early bird benefit. We'll notify y…" at bounding box center [567, 90] width 945 height 18
drag, startPoint x: 787, startPoint y: 93, endPoint x: 20, endPoint y: 20, distance: 770.0
click at [20, 20] on div "Analytics. This page is ready Analytics Enjoy unlimited Page Analytics for now …" at bounding box center [560, 259] width 1121 height 518
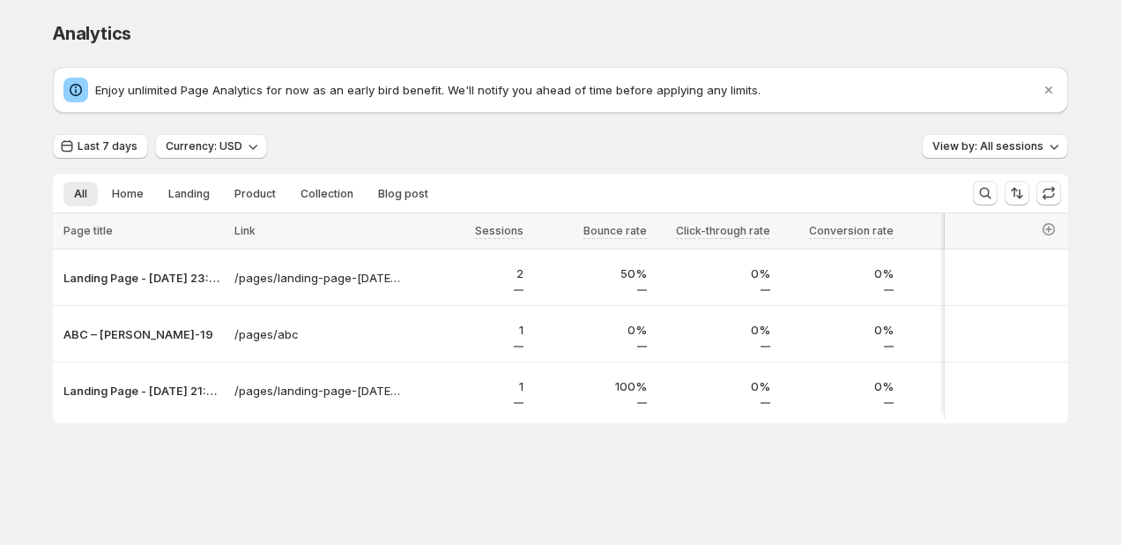
click at [389, 131] on div "Enjoy unlimited Page Analytics for now as an early bird benefit. We'll notify y…" at bounding box center [560, 245] width 1015 height 356
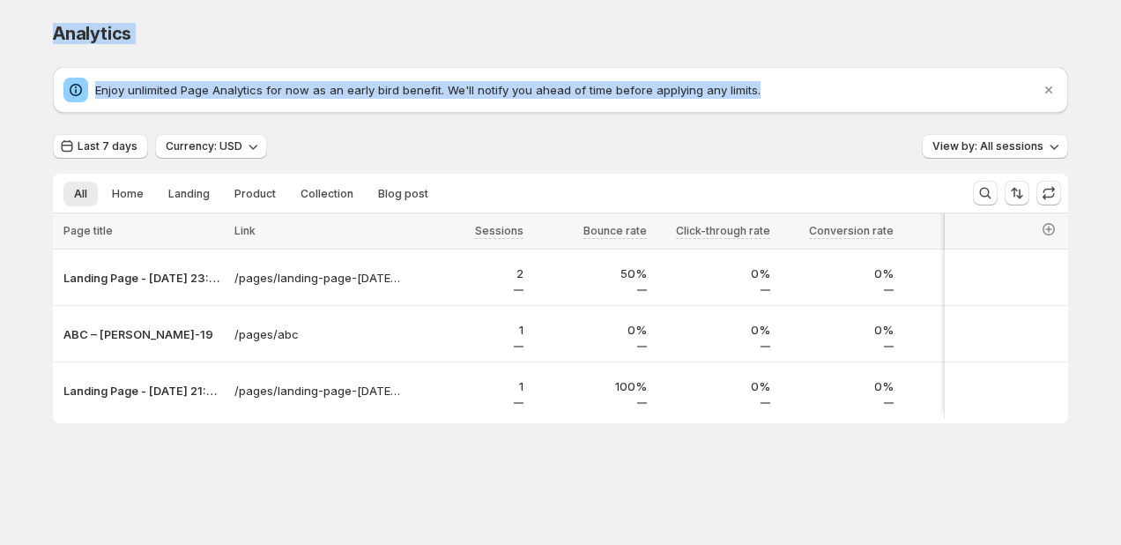
drag, startPoint x: 782, startPoint y: 97, endPoint x: 27, endPoint y: 17, distance: 758.6
click at [27, 17] on div "Analytics. This page is ready Analytics Enjoy unlimited Page Analytics for now …" at bounding box center [560, 259] width 1121 height 518
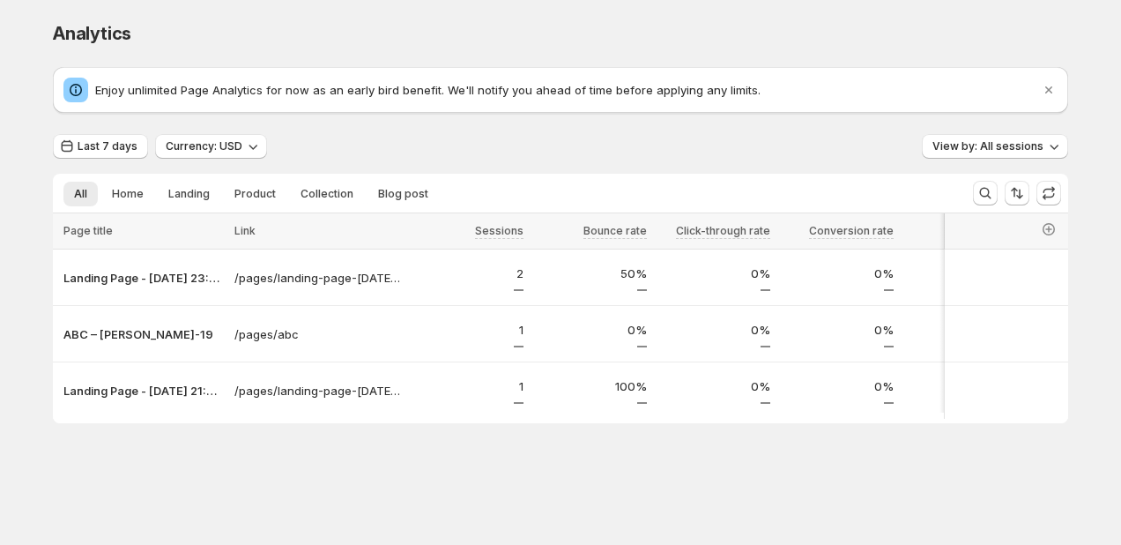
click at [189, 13] on div "Analytics. This page is ready Analytics" at bounding box center [560, 33] width 1015 height 67
